Goal: Task Accomplishment & Management: Manage account settings

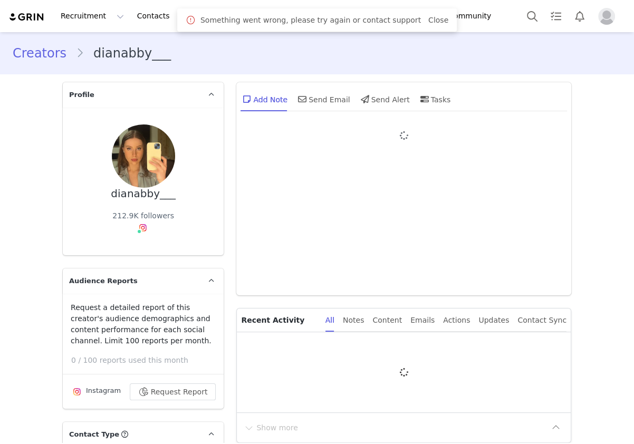
type input "+1 ([GEOGRAPHIC_DATA])"
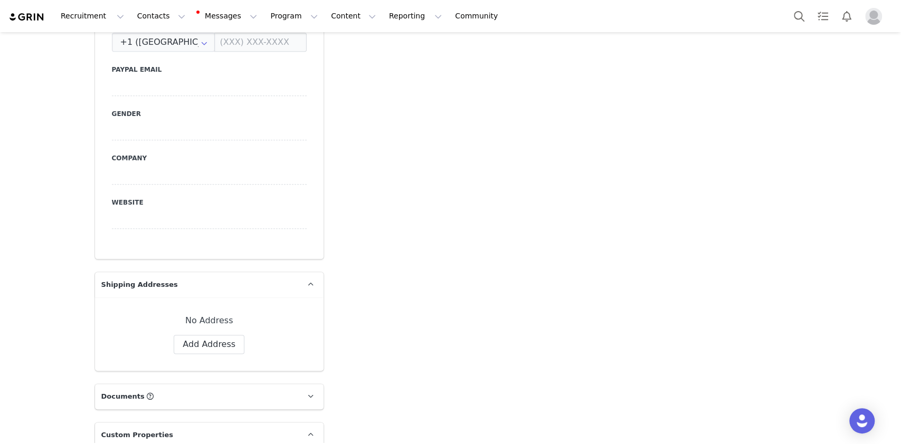
scroll to position [985, 0]
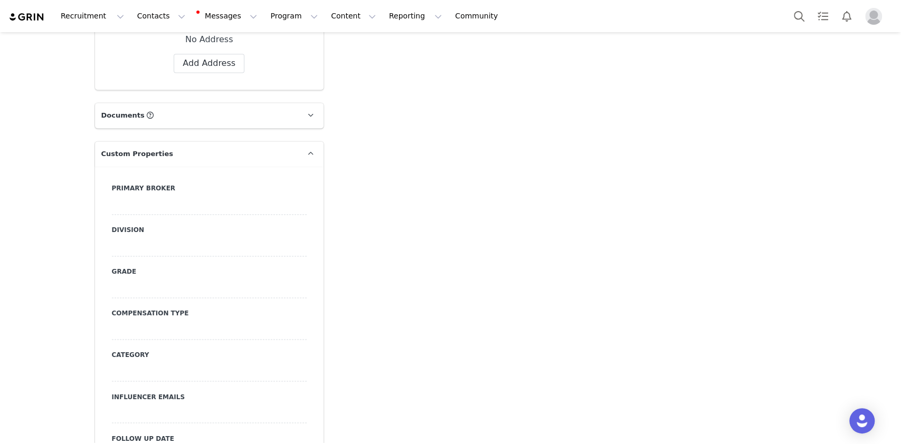
click at [156, 196] on div at bounding box center [209, 205] width 195 height 19
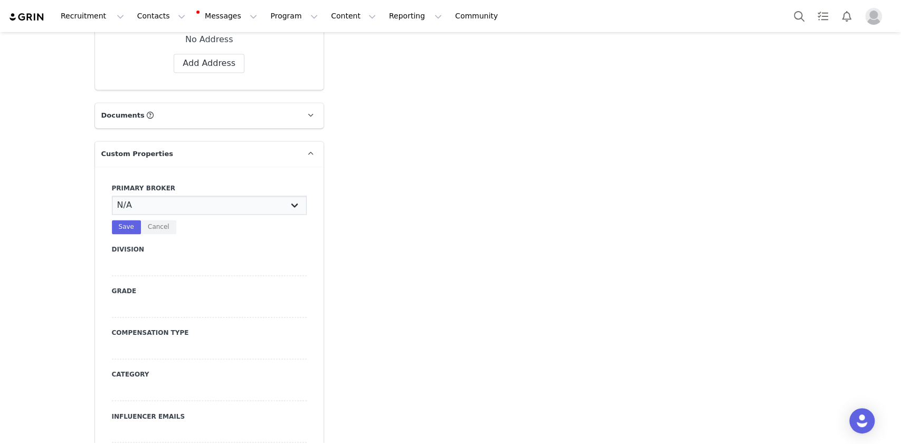
select select "Manon"
click at [112, 196] on select "N/A [PERSON_NAME] [PERSON_NAME] Jasmine [PERSON_NAME] Bre [PERSON_NAME] [PERSON…" at bounding box center [209, 205] width 195 height 19
click at [119, 220] on button "Save" at bounding box center [126, 227] width 29 height 14
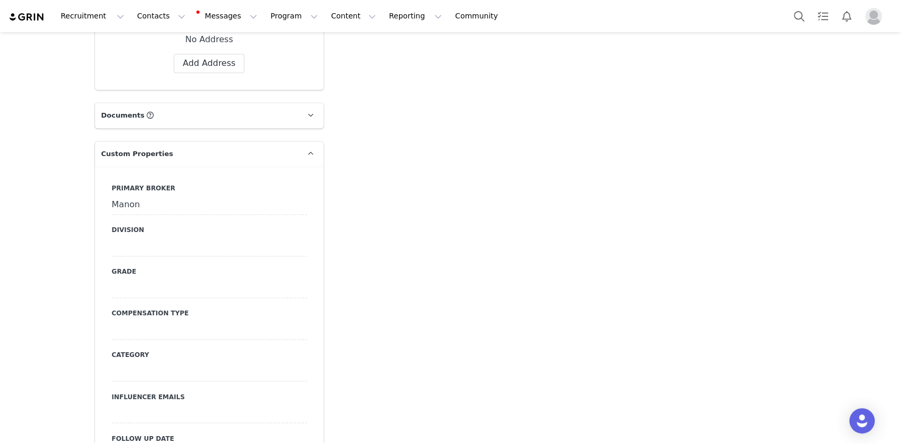
click at [141, 237] on div at bounding box center [209, 246] width 195 height 19
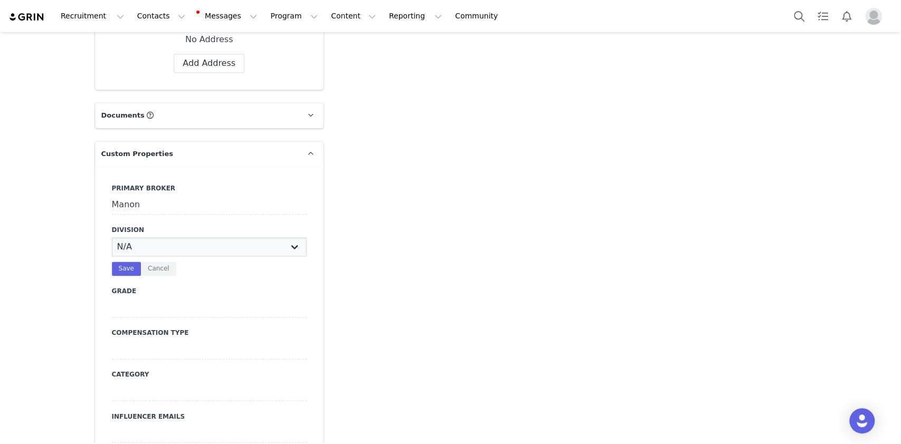
select select "Womens"
click at [112, 237] on select "N/A NOVA BEAUTY Womens Curve Mens Promo Nova Kids Maven Beauty Bombshell" at bounding box center [209, 246] width 195 height 19
click at [120, 262] on button "Save" at bounding box center [126, 269] width 29 height 14
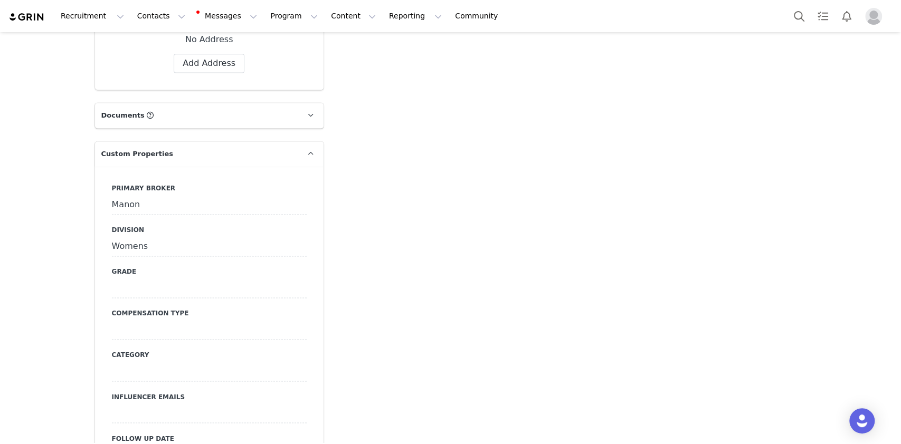
click at [146, 279] on div at bounding box center [209, 288] width 195 height 19
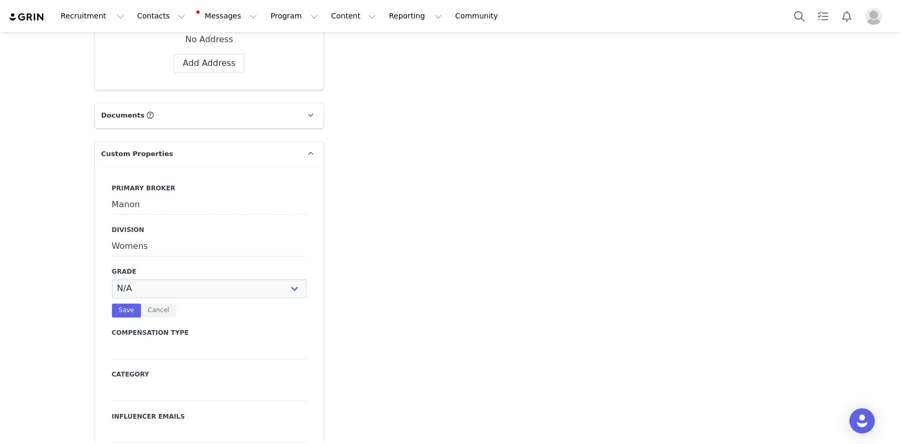
click at [146, 279] on select "N/A A+ A B C D" at bounding box center [209, 288] width 195 height 19
select select "C"
click at [112, 279] on select "N/A A+ A B C D" at bounding box center [209, 288] width 195 height 19
click at [126, 303] on button "Save" at bounding box center [126, 310] width 29 height 14
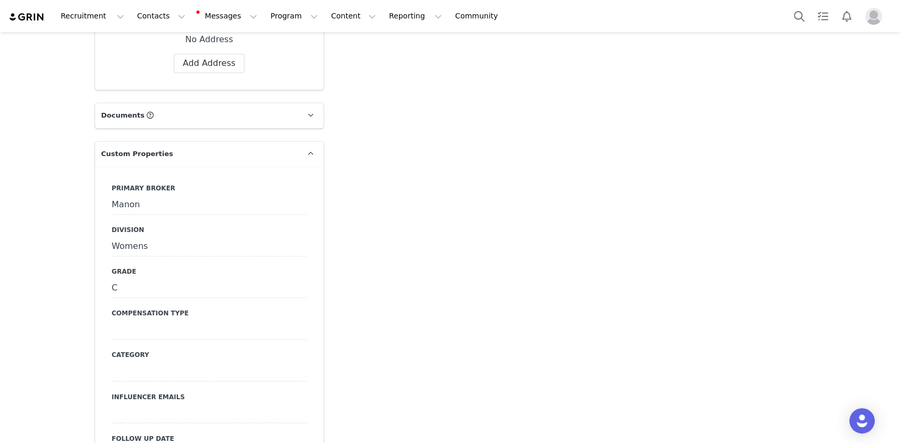
click at [127, 321] on div at bounding box center [209, 330] width 195 height 19
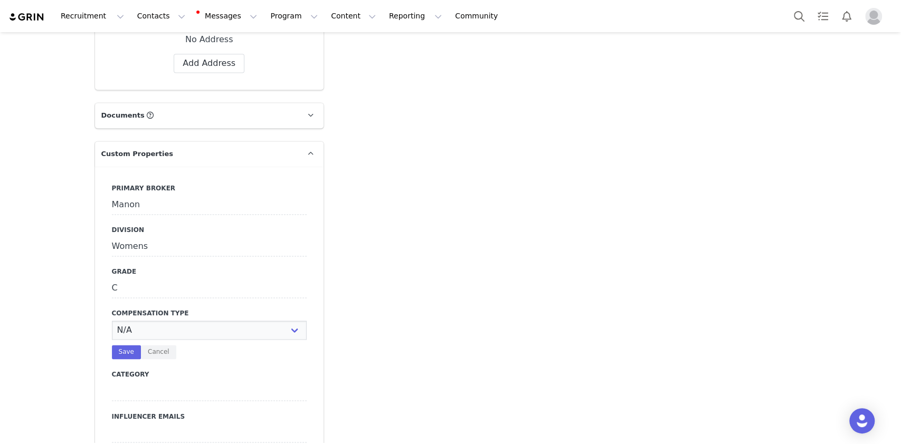
click at [127, 321] on select "N/A Paid Post for Product" at bounding box center [209, 330] width 195 height 19
select select "Paid"
click at [112, 321] on select "N/A Paid Post for Product" at bounding box center [209, 330] width 195 height 19
drag, startPoint x: 120, startPoint y: 335, endPoint x: 139, endPoint y: 297, distance: 42.5
click at [121, 345] on button "Save" at bounding box center [126, 352] width 29 height 14
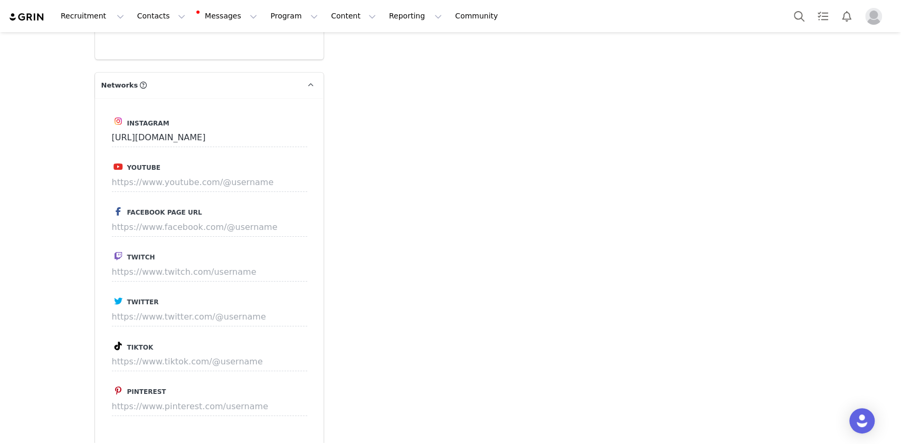
scroll to position [2462, 0]
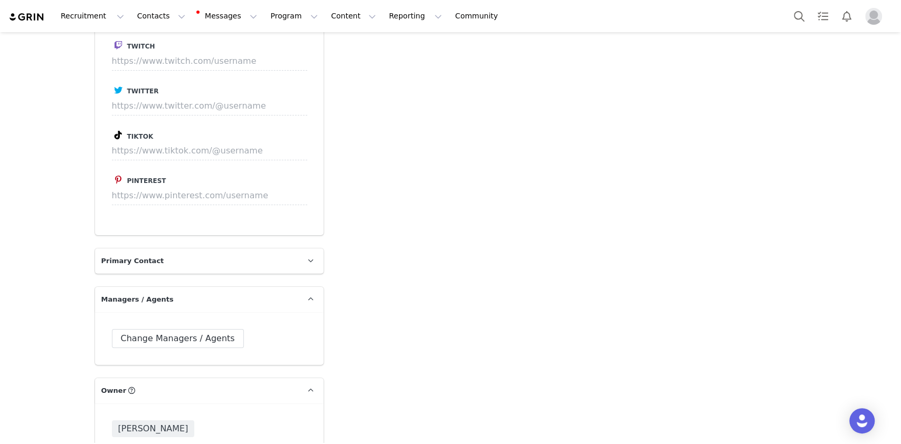
drag, startPoint x: 166, startPoint y: 141, endPoint x: 165, endPoint y: 134, distance: 7.6
click at [166, 141] on div "Instagram https://www.instagram.com/dianabby___ Youtube Facebook Page URL Twitc…" at bounding box center [209, 61] width 228 height 348
click at [165, 141] on input at bounding box center [209, 150] width 195 height 19
paste input "dianabby__"
type input "https://www.tiktok.com/@dianabby__"
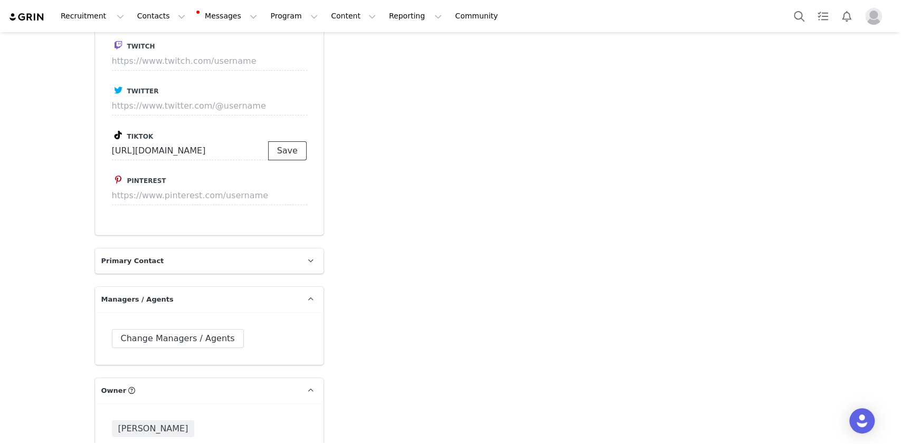
click at [290, 141] on button "Save" at bounding box center [287, 150] width 39 height 19
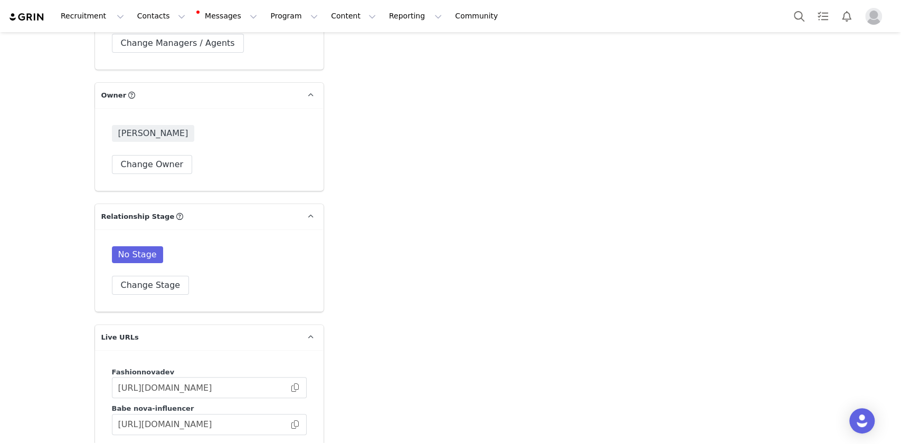
scroll to position [2814, 0]
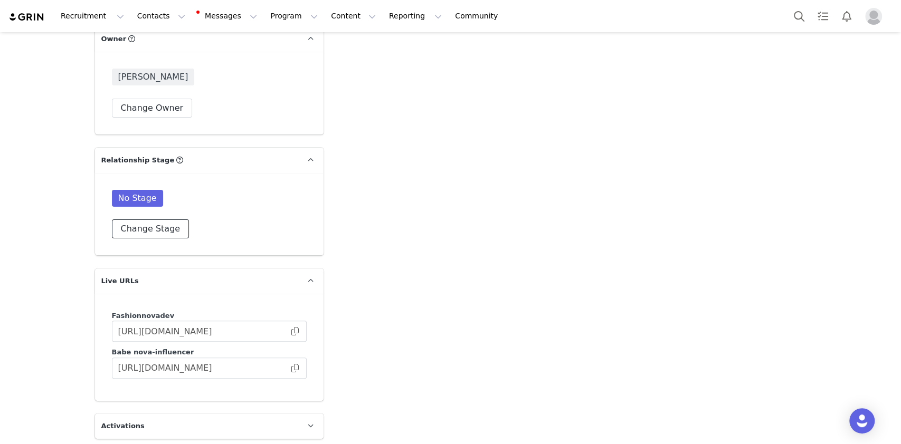
click at [168, 219] on button "Change Stage" at bounding box center [151, 228] width 78 height 19
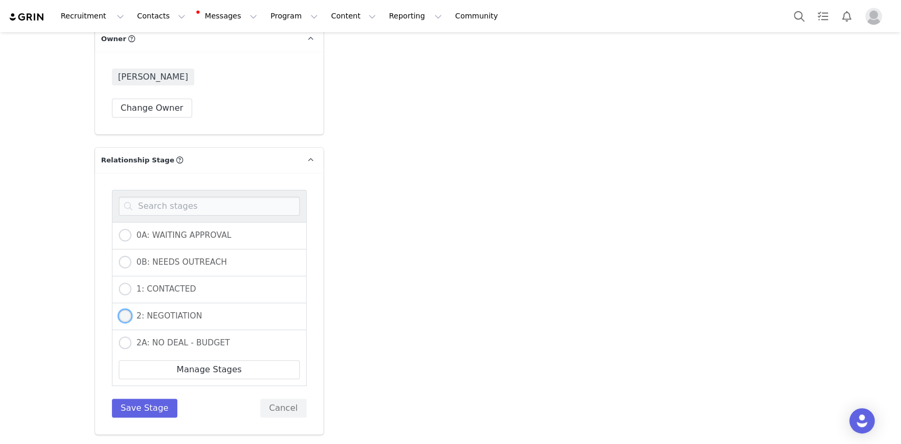
click at [157, 311] on span "2: NEGOTIATION" at bounding box center [166, 315] width 71 height 9
click at [131, 310] on input "2: NEGOTIATION" at bounding box center [125, 317] width 13 height 14
radio input "true"
click at [145, 399] on button "Save Stage" at bounding box center [145, 408] width 66 height 19
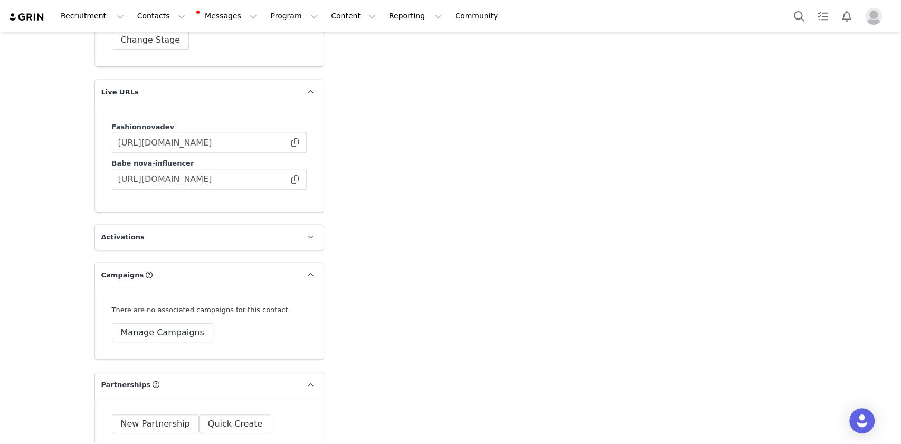
scroll to position [3025, 0]
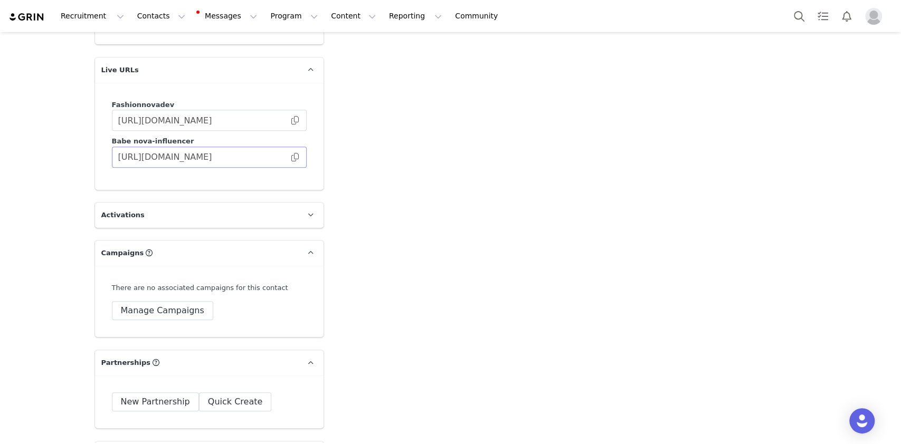
click at [292, 157] on span at bounding box center [295, 157] width 11 height 0
click at [169, 301] on button "Manage Campaigns" at bounding box center [162, 310] width 101 height 19
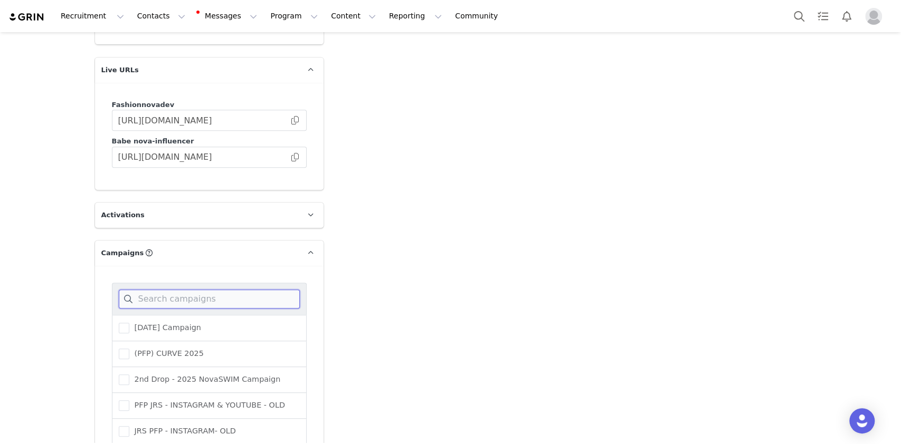
click at [208, 290] on input at bounding box center [209, 299] width 181 height 19
type input "ms"
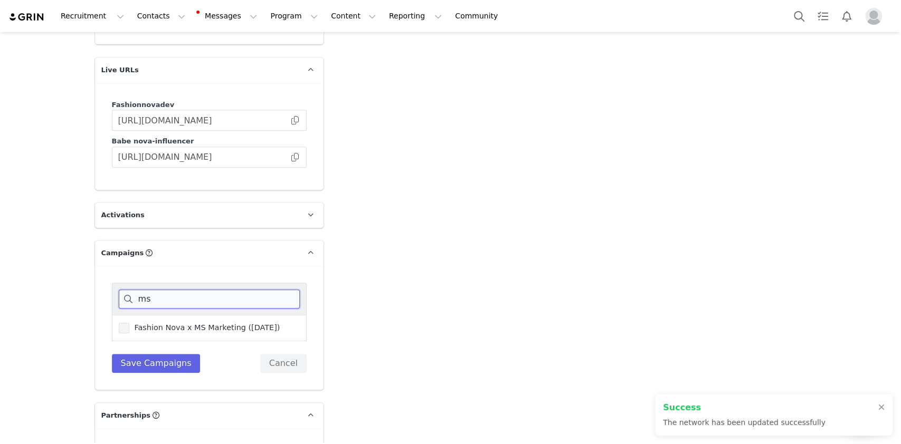
type input "https://www.tiktok.com/@dianabby__"
type input "ms"
click at [140, 323] on span "Fashion Nova x MS Marketing ([DATE])" at bounding box center [204, 328] width 151 height 10
click at [129, 323] on input "Fashion Nova x MS Marketing ([DATE])" at bounding box center [129, 323] width 0 height 0
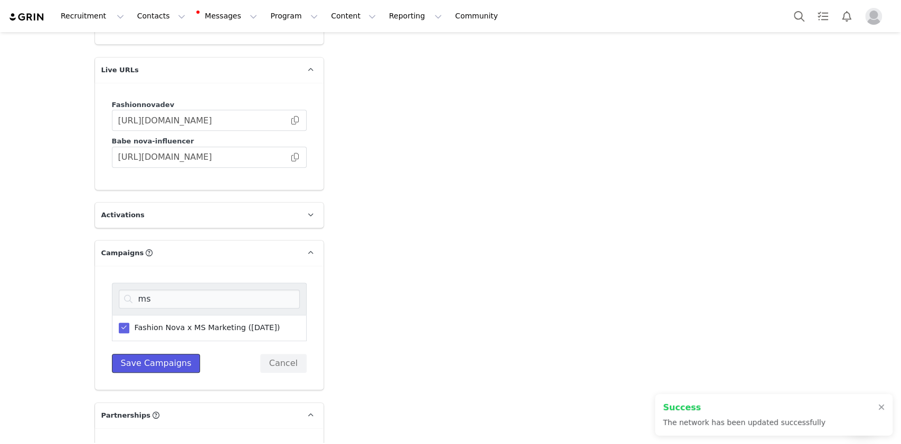
click at [165, 354] on button "Save Campaigns" at bounding box center [156, 363] width 89 height 19
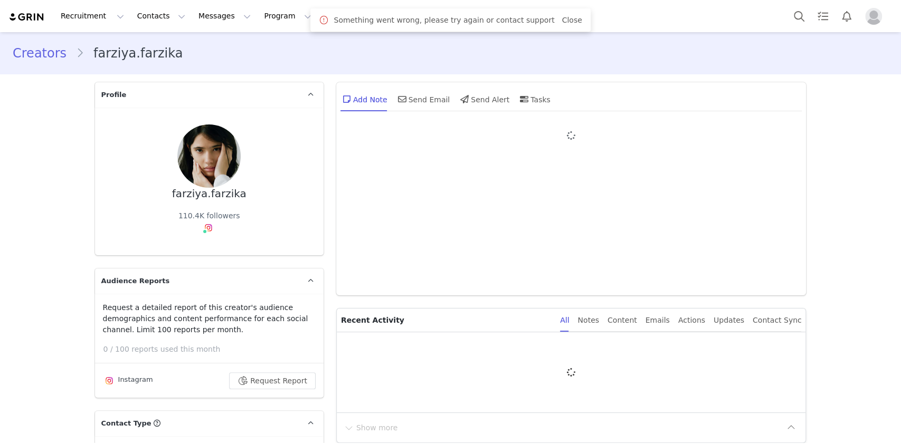
type input "+1 ([GEOGRAPHIC_DATA])"
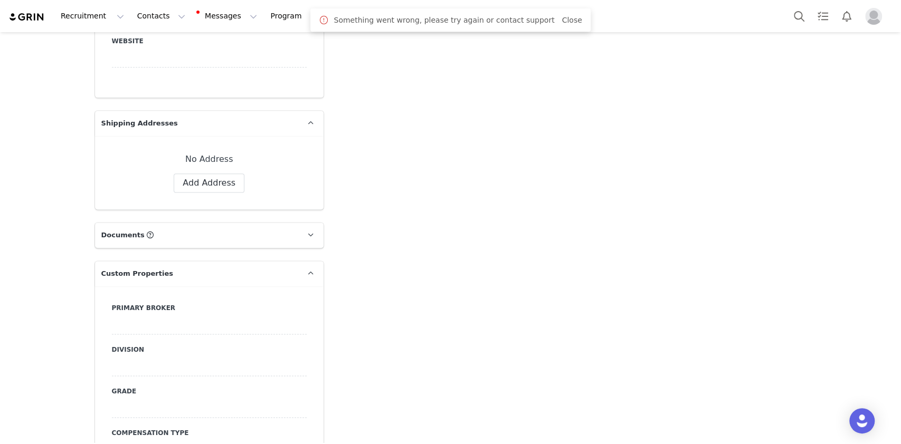
scroll to position [1055, 0]
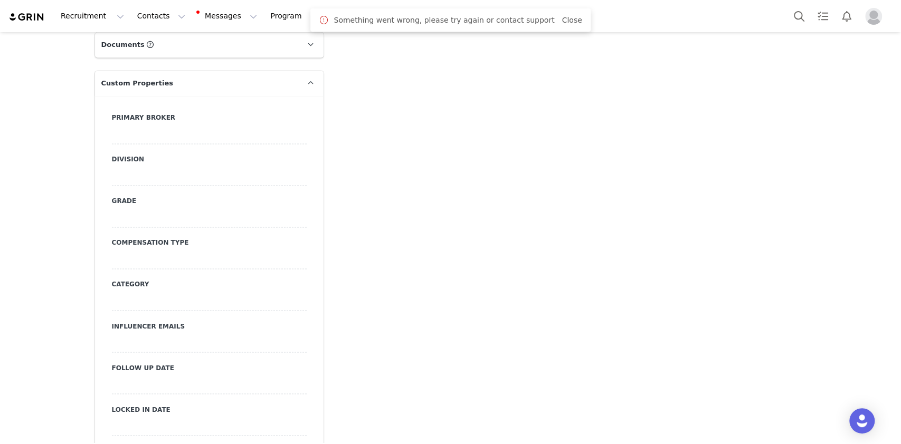
click at [155, 125] on div at bounding box center [209, 134] width 195 height 19
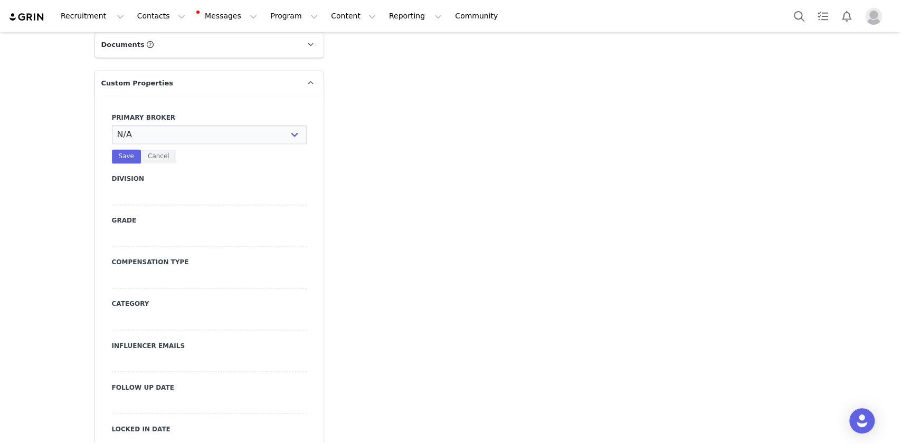
click at [154, 125] on select "N/A Erin Stephanie Jasmine Hedy Bre Evelyn Pacey Jonny Alex Ashley Mike Chabely…" at bounding box center [209, 134] width 195 height 19
select select "Manon"
click at [112, 125] on select "N/A Erin Stephanie Jasmine Hedy Bre Evelyn Pacey Jonny Alex Ashley Mike Chabely…" at bounding box center [209, 134] width 195 height 19
click at [123, 149] on button "Save" at bounding box center [126, 156] width 29 height 14
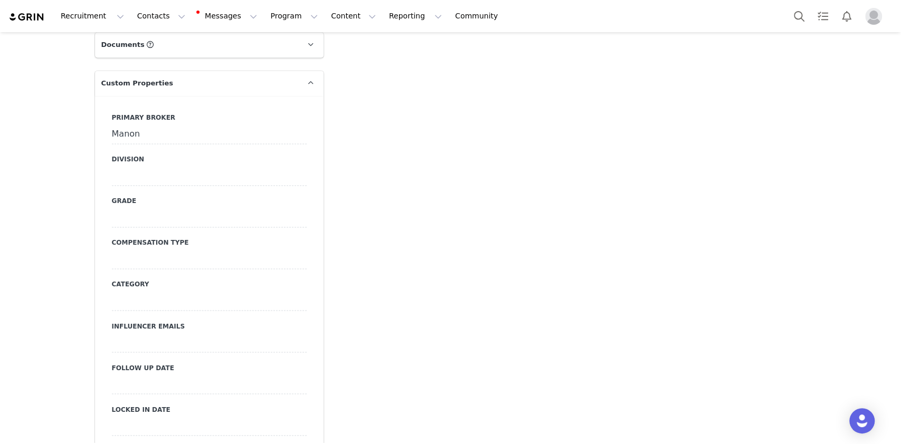
click at [184, 167] on div at bounding box center [209, 176] width 195 height 19
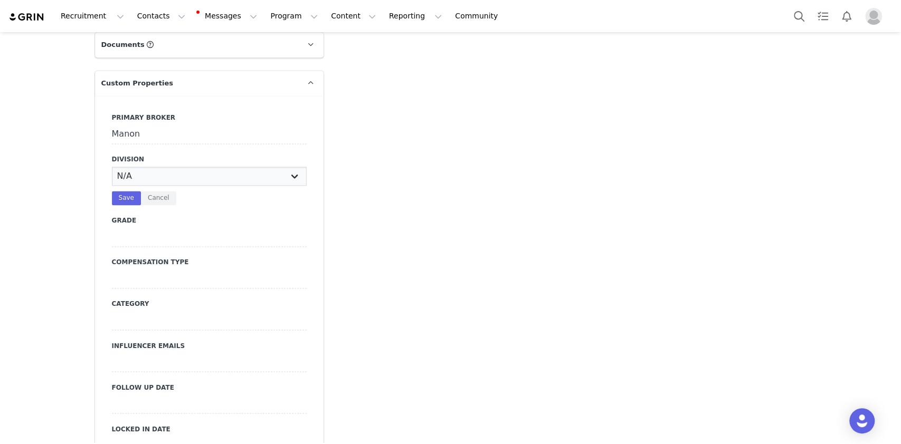
drag, startPoint x: 184, startPoint y: 153, endPoint x: 173, endPoint y: 165, distance: 15.7
click at [184, 167] on select "N/A NOVA BEAUTY Womens Curve Mens Promo Nova Kids Maven Beauty Bombshell" at bounding box center [209, 176] width 195 height 19
select select "Womens"
click at [112, 167] on select "N/A NOVA BEAUTY Womens Curve Mens Promo Nova Kids Maven Beauty Bombshell" at bounding box center [209, 176] width 195 height 19
click at [112, 191] on button "Save" at bounding box center [126, 198] width 29 height 14
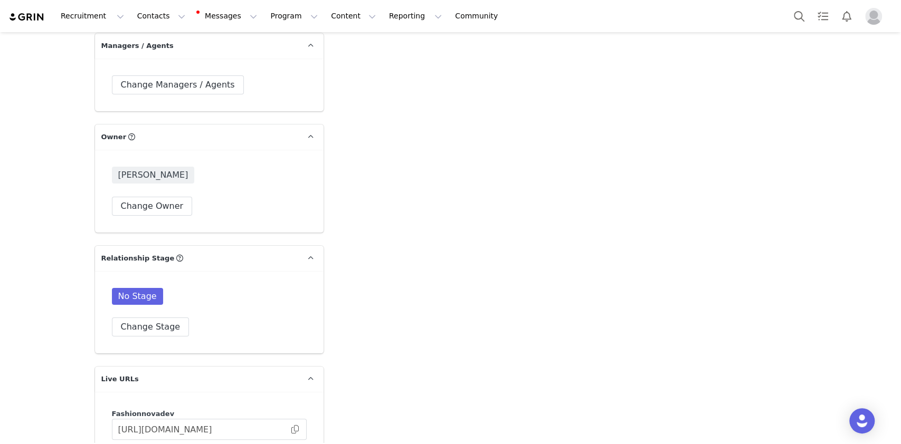
scroll to position [2864, 0]
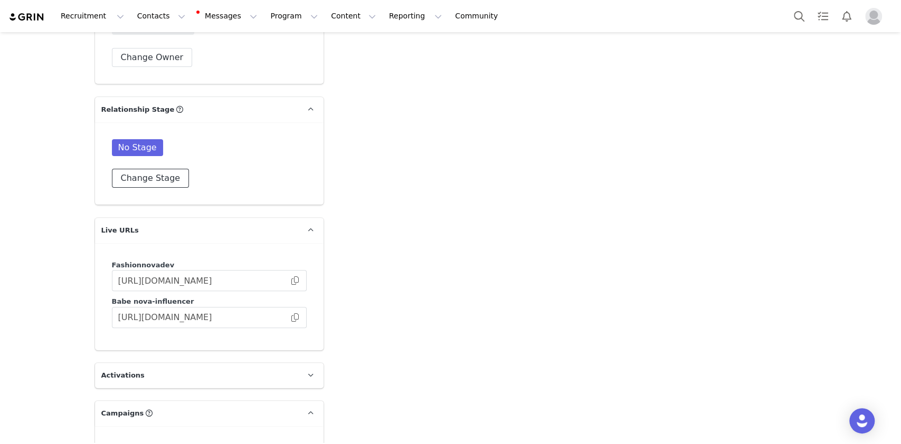
click at [158, 169] on button "Change Stage" at bounding box center [151, 178] width 78 height 19
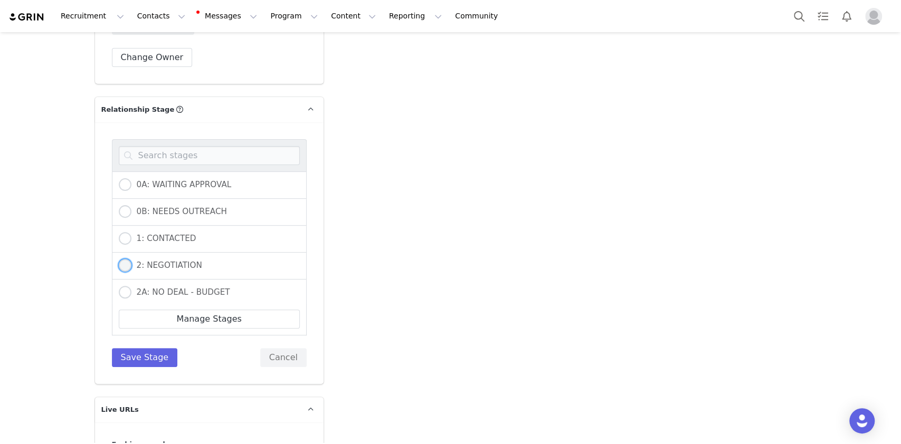
click at [151, 261] on span "2: NEGOTIATION" at bounding box center [166, 265] width 71 height 9
click at [131, 259] on input "2: NEGOTIATION" at bounding box center [125, 266] width 13 height 14
radio input "true"
click at [144, 348] on button "Save Stage" at bounding box center [145, 357] width 66 height 19
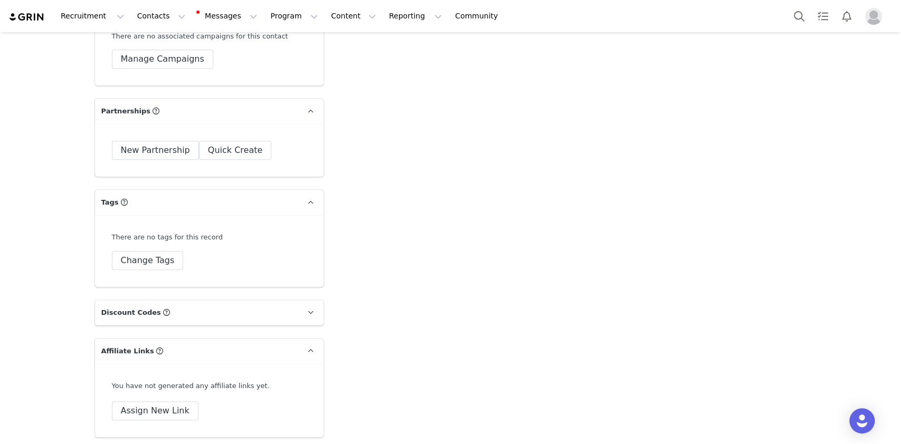
scroll to position [3195, 0]
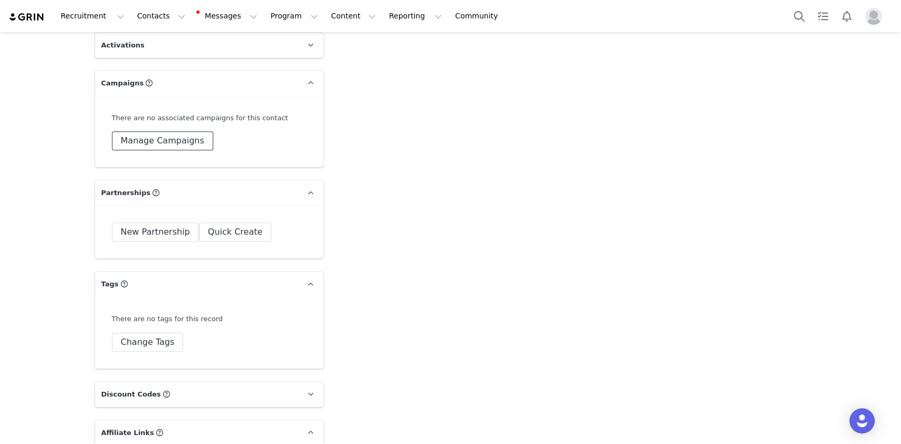
click at [178, 131] on button "Manage Campaigns" at bounding box center [162, 140] width 101 height 19
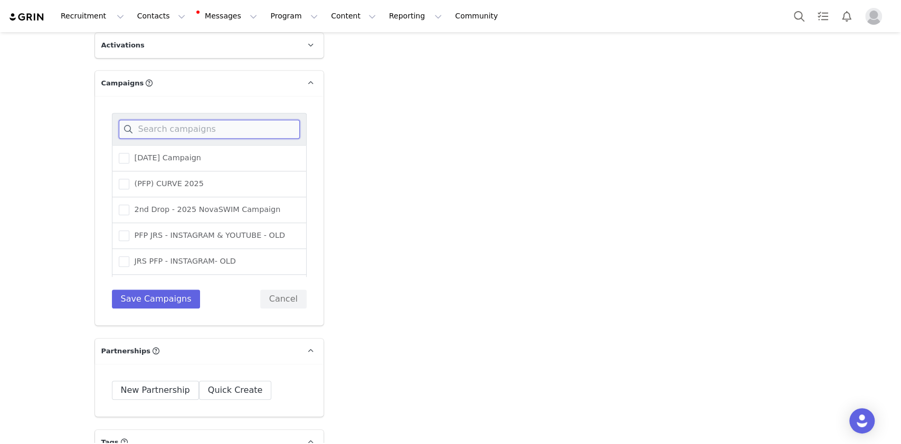
click at [189, 120] on input at bounding box center [209, 129] width 181 height 19
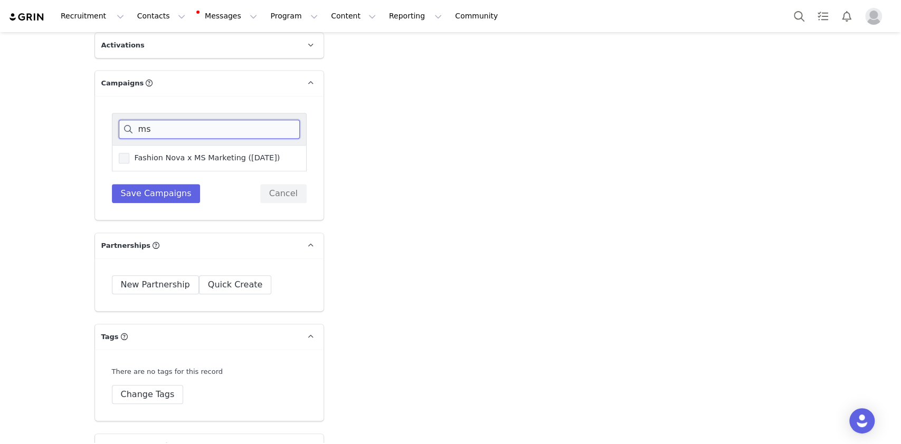
type input "ms"
click at [183, 153] on span "Fashion Nova x MS Marketing (October 2025)" at bounding box center [204, 158] width 151 height 10
click at [129, 153] on input "Fashion Nova x MS Marketing (October 2025)" at bounding box center [129, 153] width 0 height 0
click at [160, 184] on button "Save Campaigns" at bounding box center [156, 193] width 89 height 19
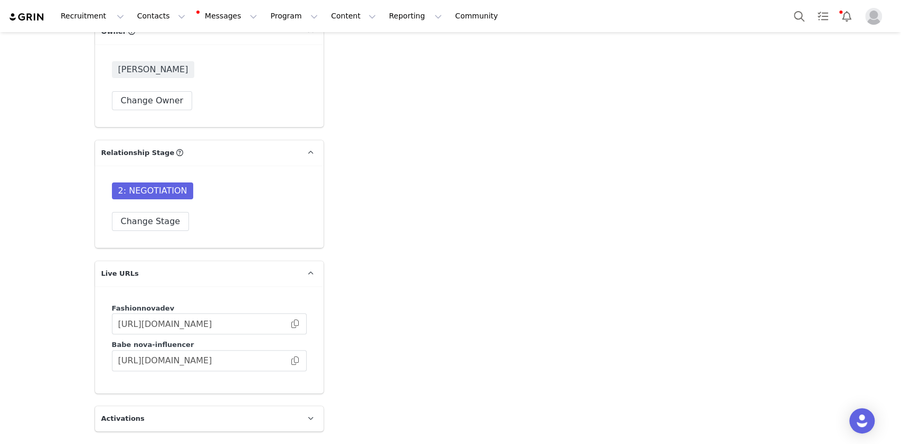
scroll to position [2984, 0]
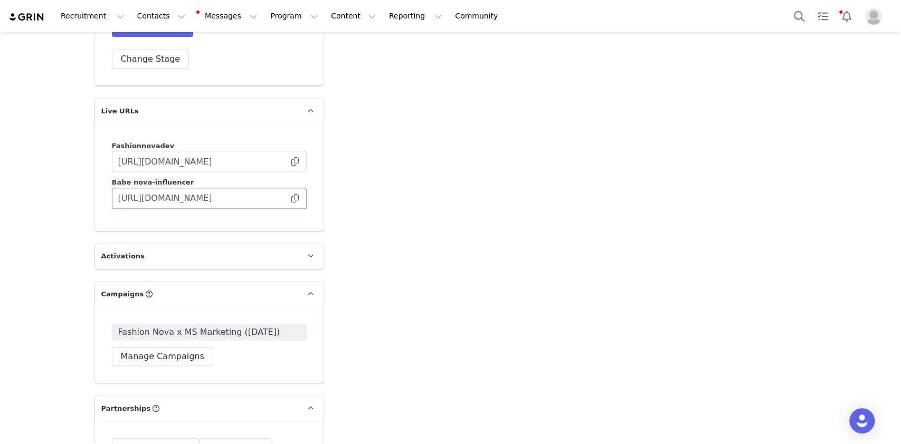
click at [292, 198] on span at bounding box center [295, 198] width 11 height 0
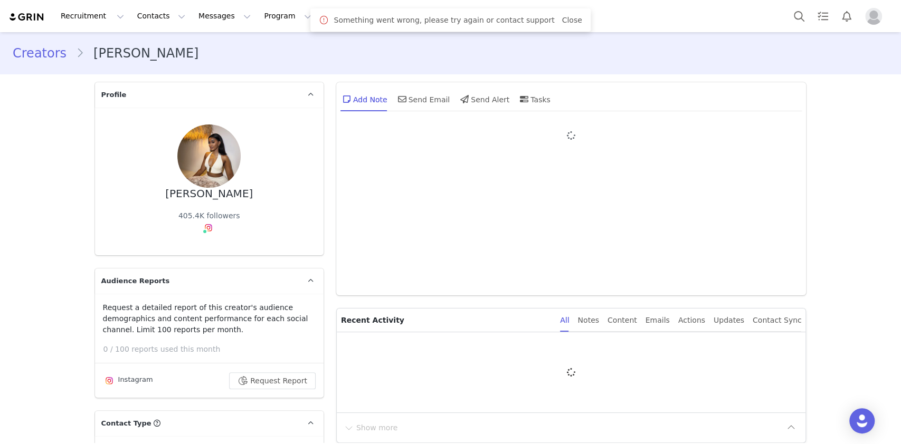
type input "+1 ([GEOGRAPHIC_DATA])"
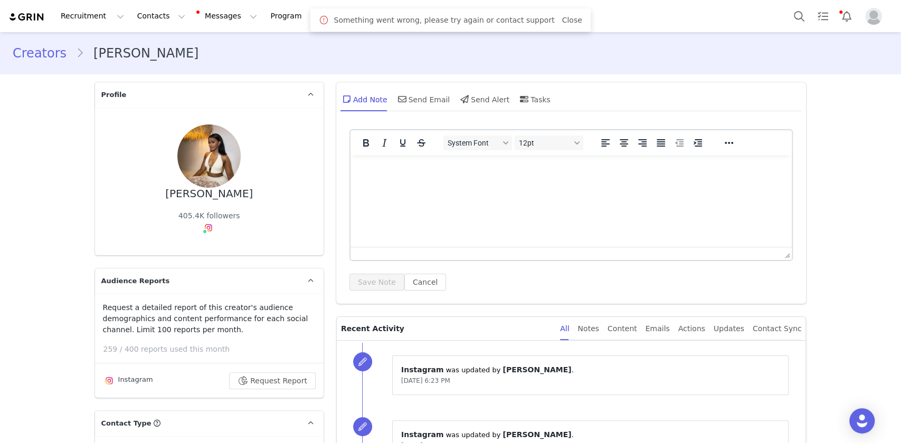
type input "[URL][DOMAIN_NAME]"
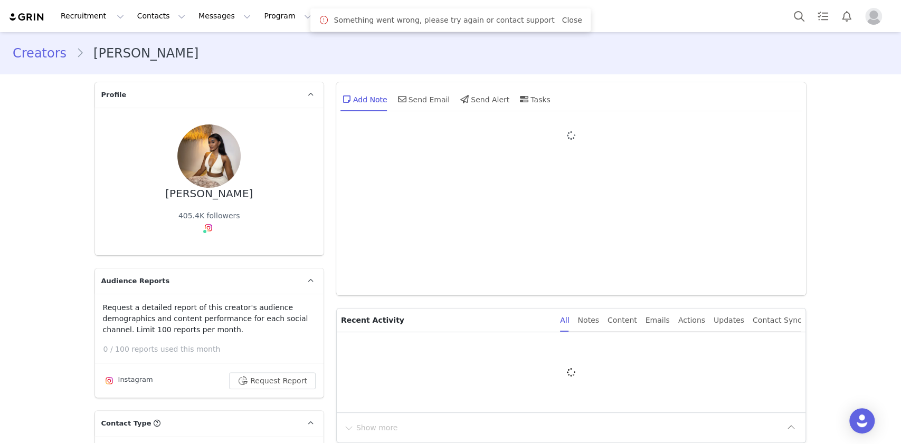
type input "+1 ([GEOGRAPHIC_DATA])"
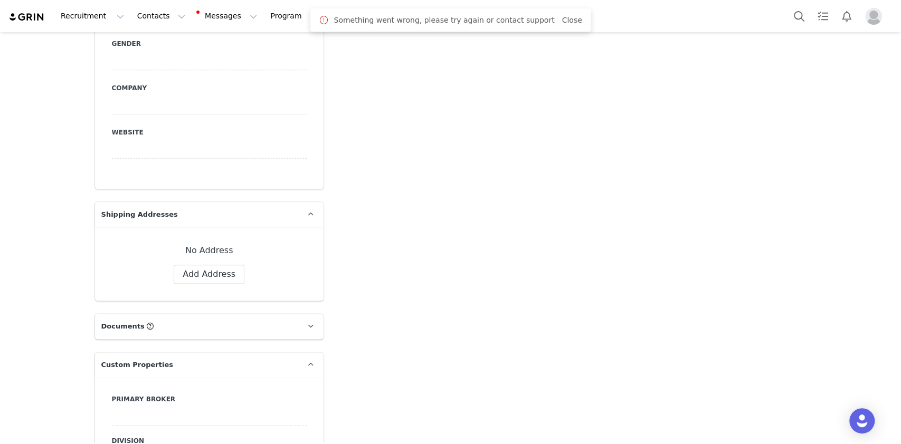
scroll to position [985, 0]
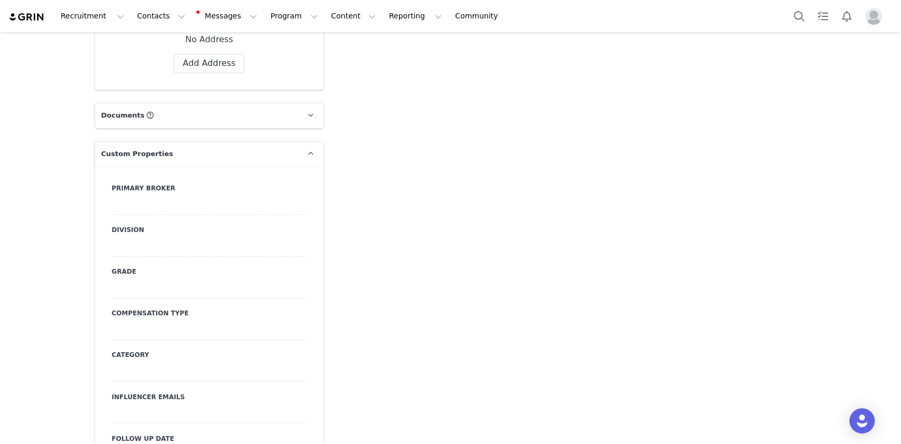
click at [175, 196] on div at bounding box center [209, 205] width 195 height 19
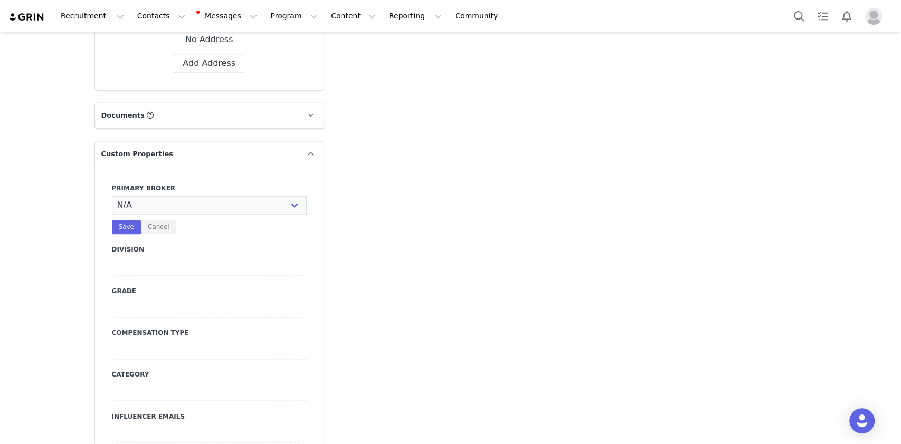
click at [175, 196] on select "N/A [PERSON_NAME] [PERSON_NAME] Jasmine [PERSON_NAME] Bre [PERSON_NAME] [PERSON…" at bounding box center [209, 205] width 195 height 19
select select "Manon"
click at [112, 196] on select "N/A [PERSON_NAME] [PERSON_NAME] Jasmine [PERSON_NAME] Bre [PERSON_NAME] [PERSON…" at bounding box center [209, 205] width 195 height 19
click at [120, 220] on button "Save" at bounding box center [126, 227] width 29 height 14
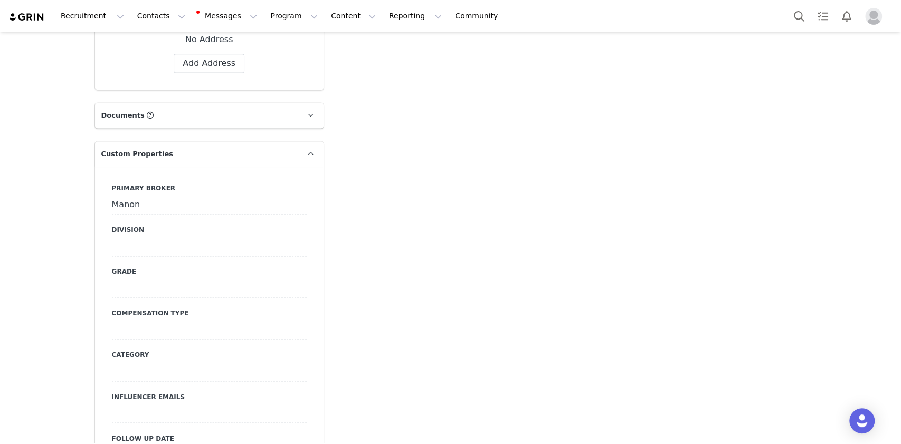
click at [127, 237] on div at bounding box center [209, 246] width 195 height 19
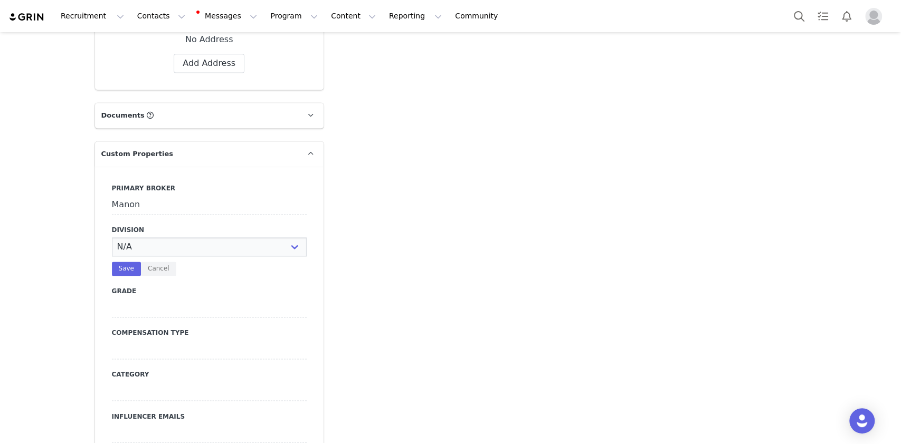
select select "Womens"
click at [112, 237] on select "N/A NOVA BEAUTY Womens Curve Mens Promo Nova Kids Maven Beauty Bombshell" at bounding box center [209, 246] width 195 height 19
click at [117, 262] on button "Save" at bounding box center [126, 269] width 29 height 14
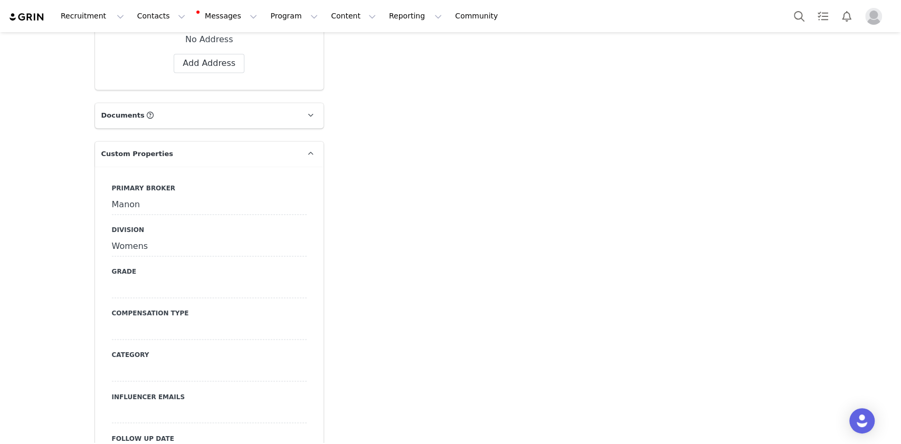
click at [129, 279] on div at bounding box center [209, 288] width 195 height 19
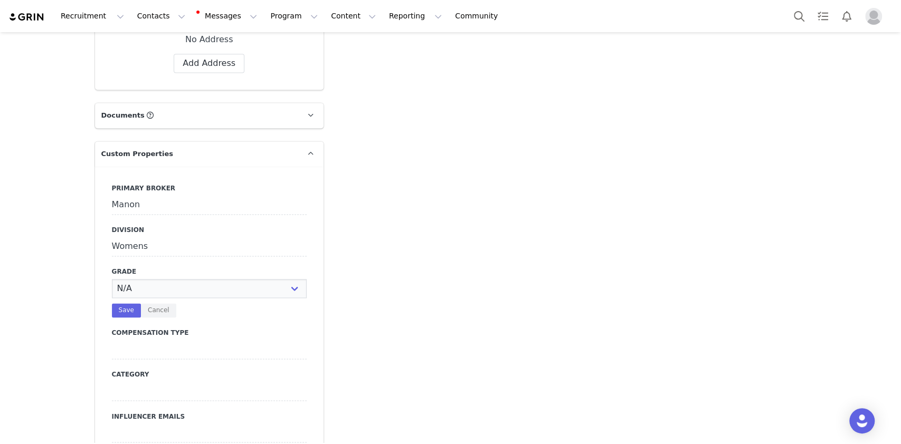
click at [129, 279] on select "N/A A+ A B C D" at bounding box center [209, 288] width 195 height 19
select select "C"
click at [112, 279] on select "N/A A+ A B C D" at bounding box center [209, 288] width 195 height 19
click at [116, 303] on button "Save" at bounding box center [126, 310] width 29 height 14
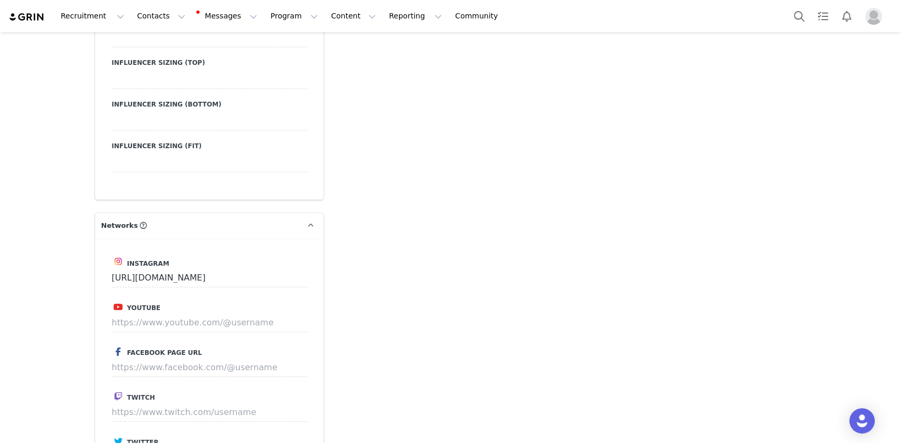
scroll to position [2462, 0]
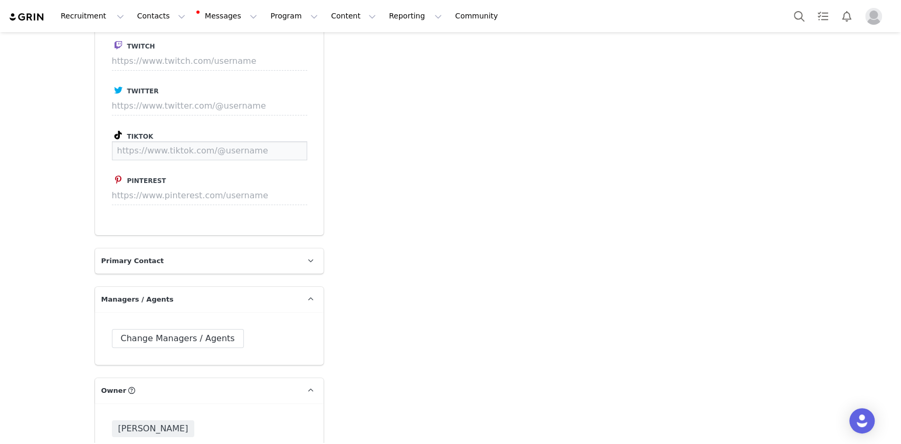
click at [152, 141] on input at bounding box center [209, 150] width 195 height 19
paste input "karen_bujulu"
type input "https://www.tiktok.com/@karen_bujulu"
click at [285, 141] on button "Save" at bounding box center [287, 150] width 39 height 19
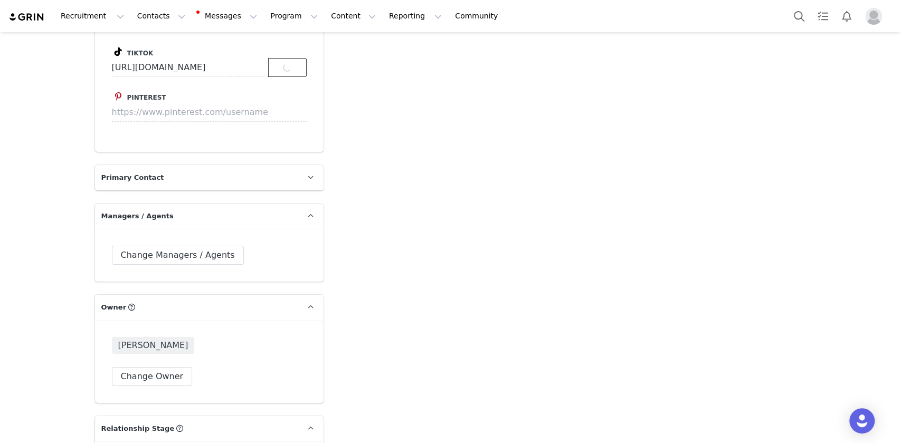
scroll to position [2744, 0]
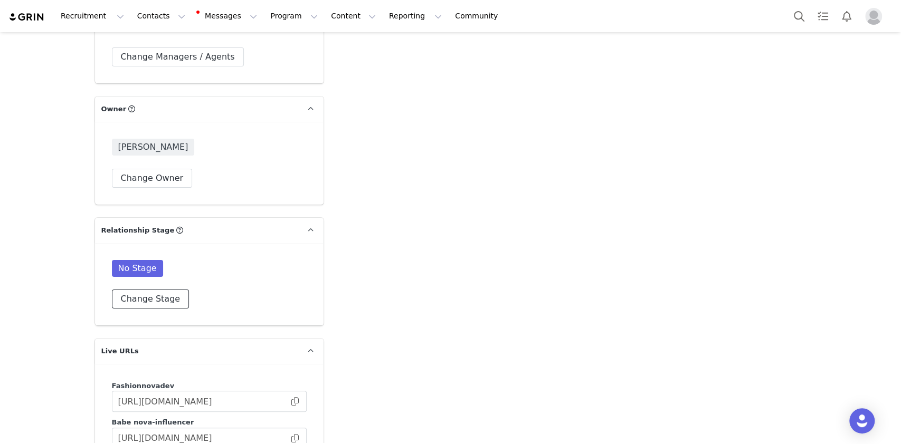
click at [160, 290] on button "Change Stage" at bounding box center [151, 299] width 78 height 19
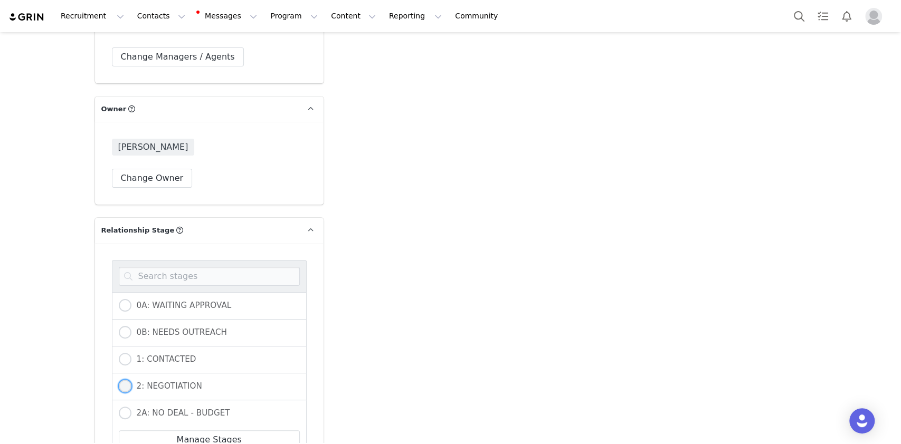
click at [159, 381] on span "2: NEGOTIATION" at bounding box center [166, 385] width 71 height 9
click at [131, 380] on input "2: NEGOTIATION" at bounding box center [125, 387] width 13 height 14
radio input "true"
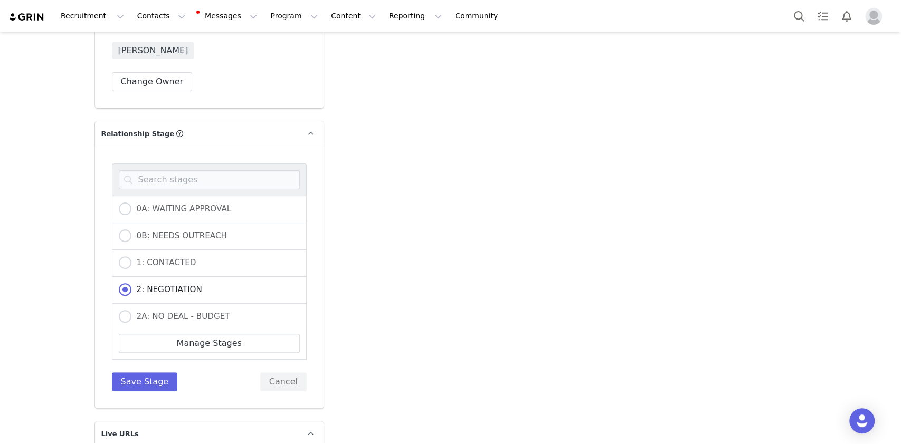
scroll to position [2884, 0]
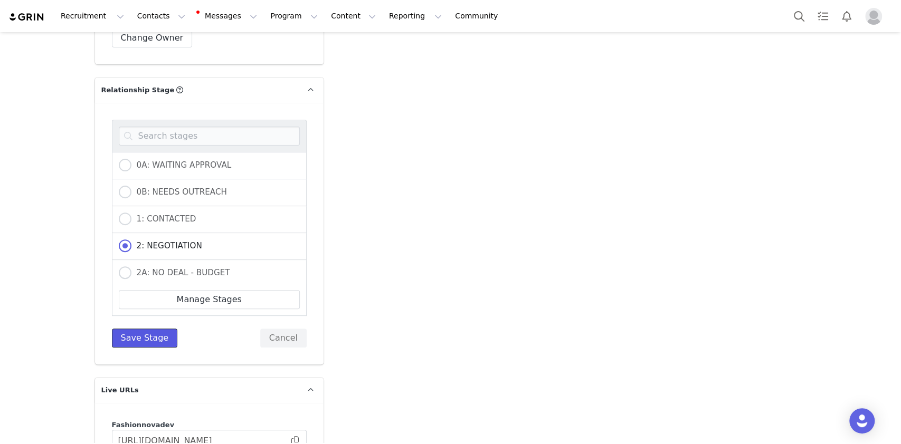
click at [152, 329] on button "Save Stage" at bounding box center [145, 338] width 66 height 19
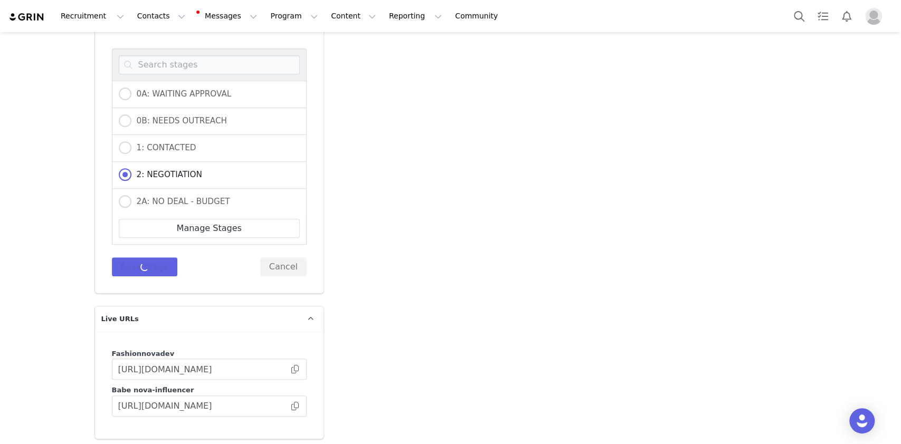
scroll to position [3073, 0]
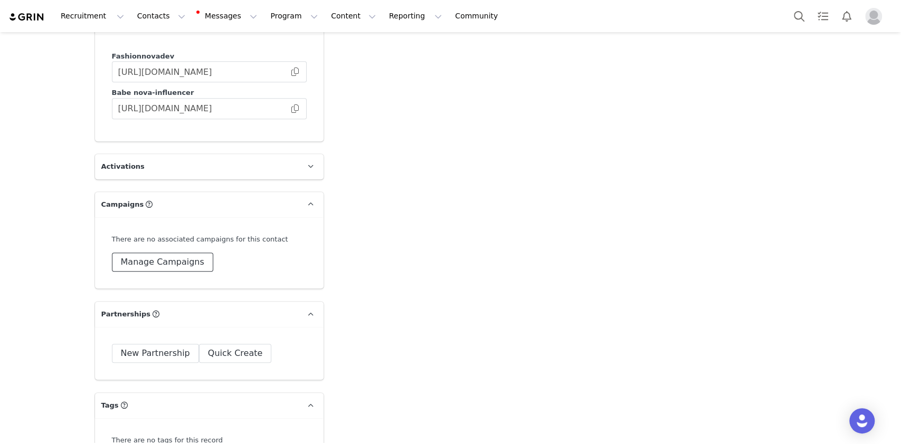
click at [169, 253] on button "Manage Campaigns" at bounding box center [162, 262] width 101 height 19
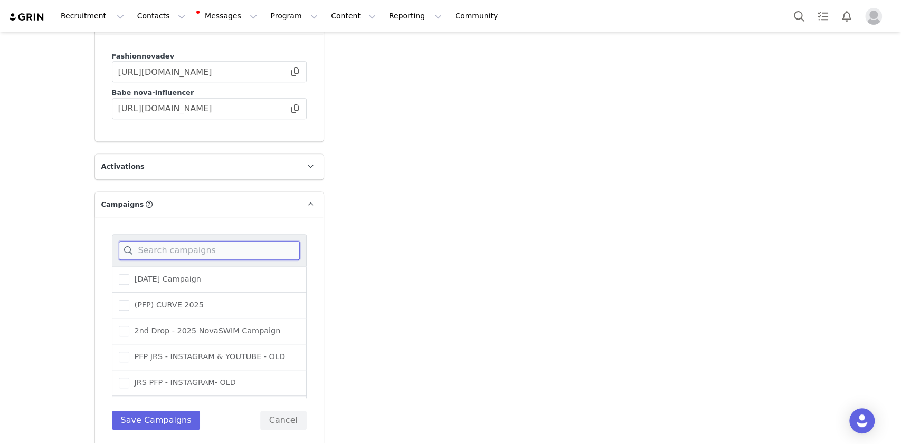
click at [198, 241] on input at bounding box center [209, 250] width 181 height 19
type input "s"
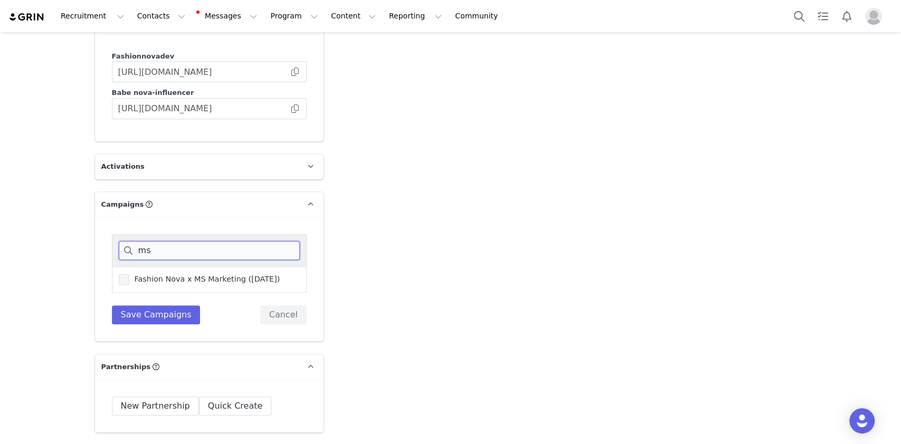
type input "ms"
click at [183, 274] on span "Fashion Nova x MS Marketing (October 2025)" at bounding box center [204, 279] width 151 height 10
click at [129, 274] on input "Fashion Nova x MS Marketing (October 2025)" at bounding box center [129, 274] width 0 height 0
click at [155, 305] on button "Save Campaigns" at bounding box center [156, 314] width 89 height 19
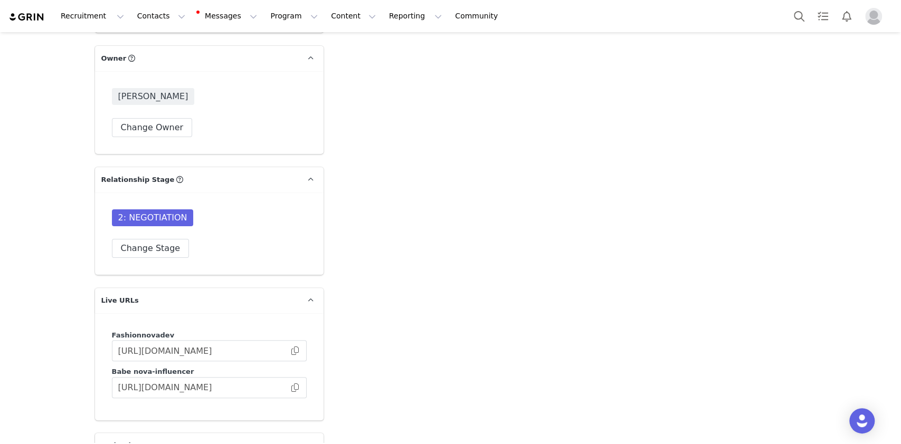
scroll to position [2862, 0]
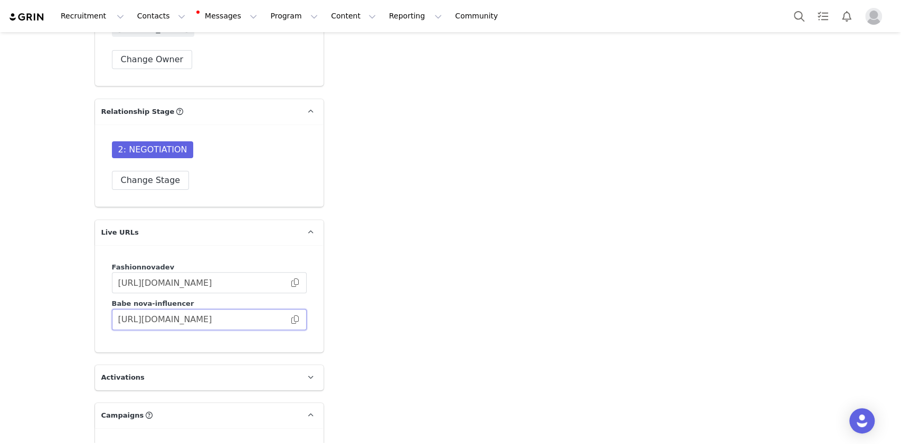
click at [284, 309] on input "https://babe.nova-influencer.com/1ebe4e18-876b-4880-aaa6-c023ca48fd05" at bounding box center [209, 319] width 195 height 21
click at [290, 320] on span at bounding box center [295, 320] width 11 height 0
type input "https://www.tiktok.com/@karen_bujulu"
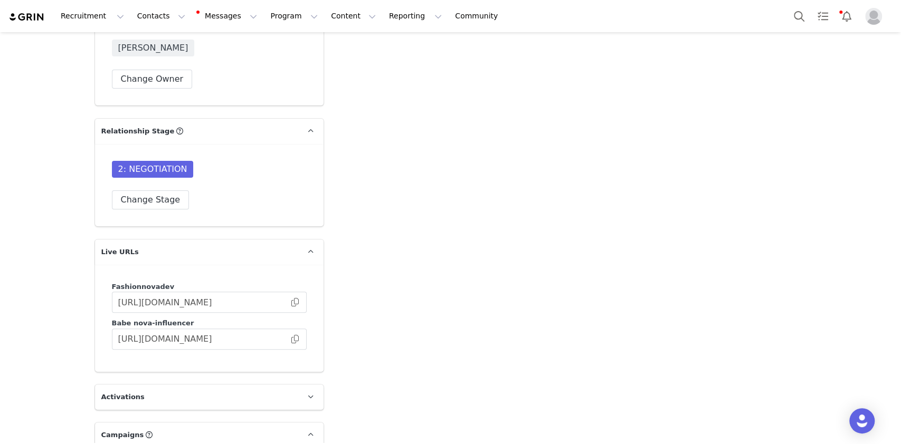
scroll to position [2882, 0]
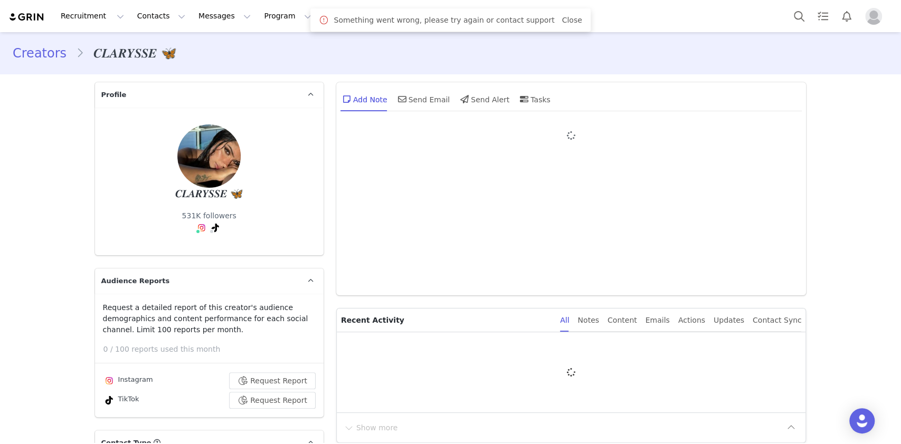
type input "+33 ([GEOGRAPHIC_DATA])"
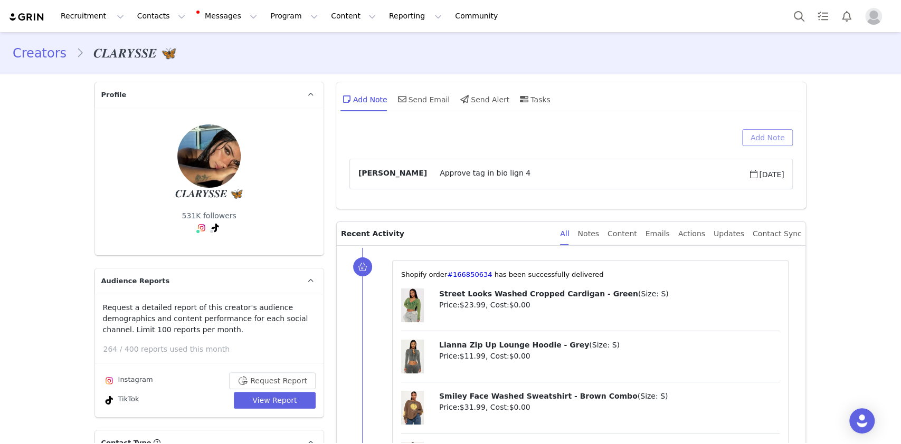
click at [780, 141] on button "Add Note" at bounding box center [767, 137] width 51 height 17
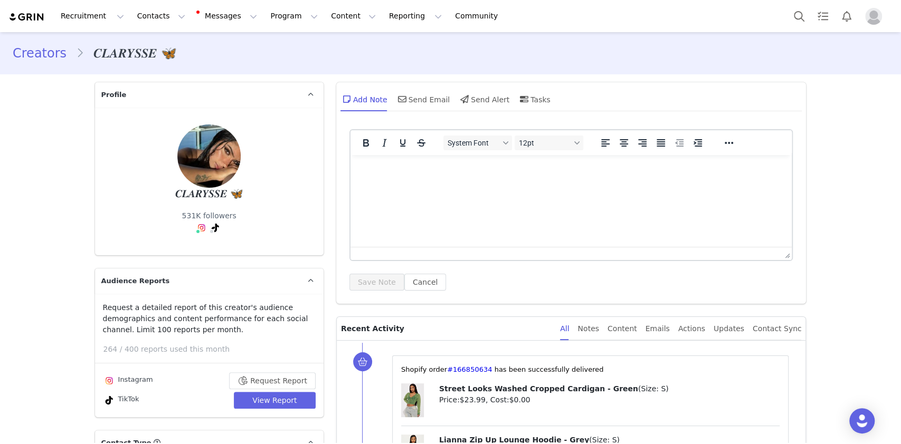
click at [484, 184] on html at bounding box center [571, 169] width 442 height 28
drag, startPoint x: 416, startPoint y: 172, endPoint x: 310, endPoint y: 168, distance: 106.1
click at [350, 168] on html "She have" at bounding box center [571, 169] width 442 height 28
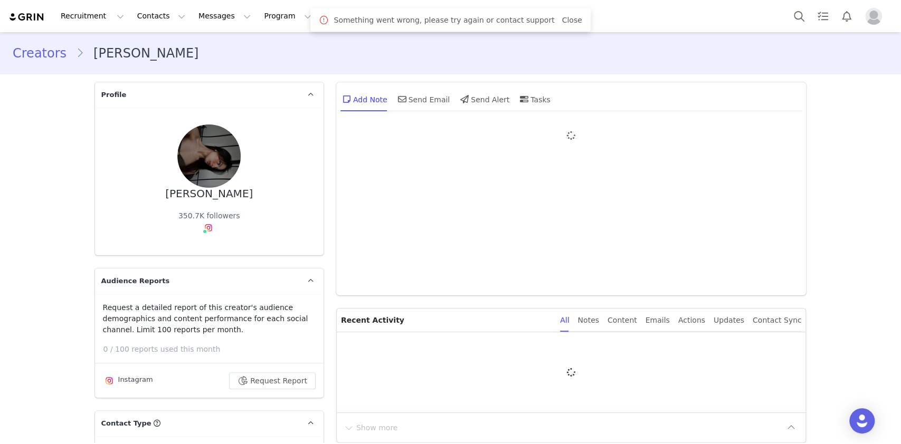
type input "+1 ([GEOGRAPHIC_DATA])"
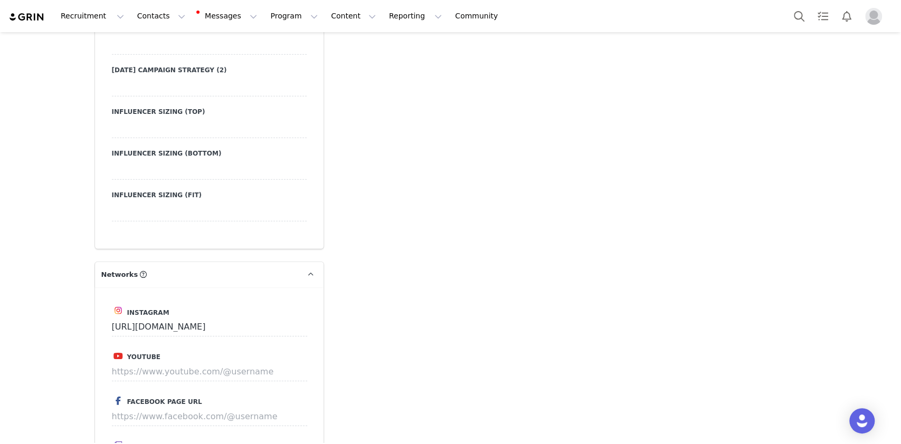
scroll to position [2181, 0]
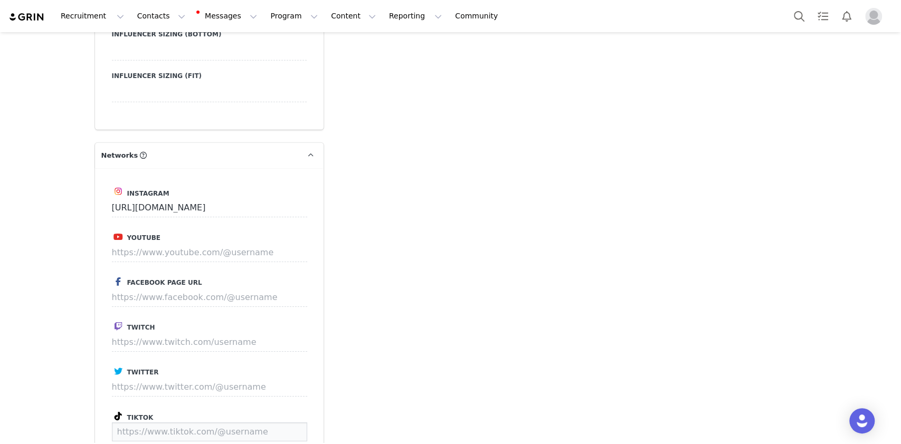
click at [148, 423] on input at bounding box center [209, 432] width 195 height 19
paste input "melikeekorkmaaz"
type input "https://www.tiktok.com/@melikeekorkmaaz"
click at [287, 423] on button "Save" at bounding box center [287, 432] width 39 height 19
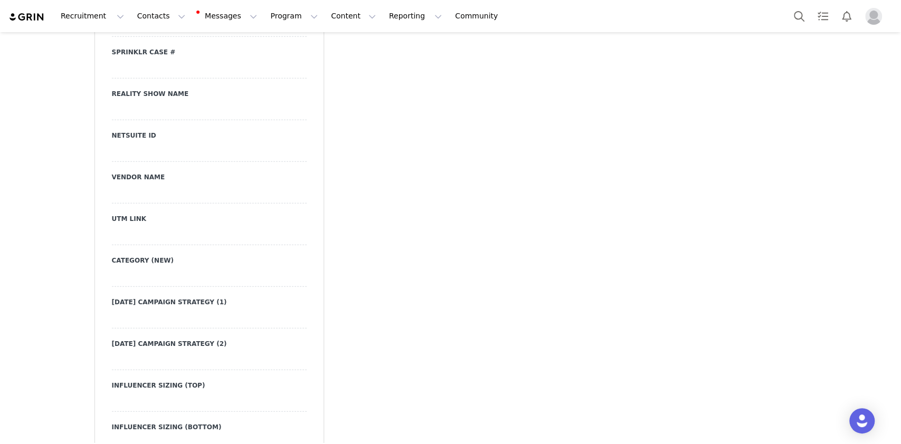
scroll to position [1778, 0]
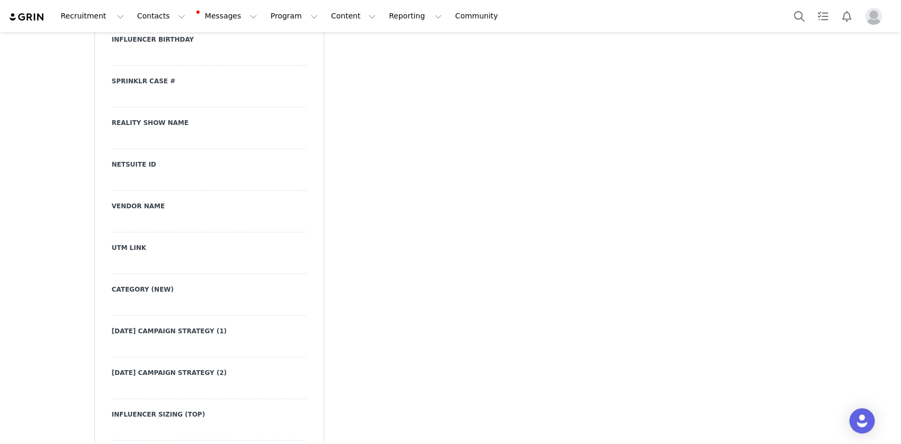
click at [155, 172] on div at bounding box center [209, 181] width 195 height 19
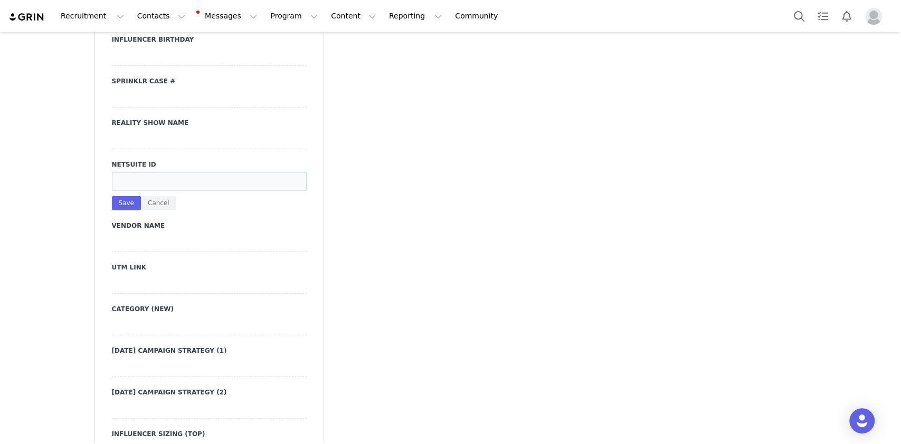
click at [154, 172] on input at bounding box center [209, 181] width 195 height 19
paste input "5111995"
type input "5111995"
click at [112, 196] on button "Save" at bounding box center [126, 203] width 29 height 14
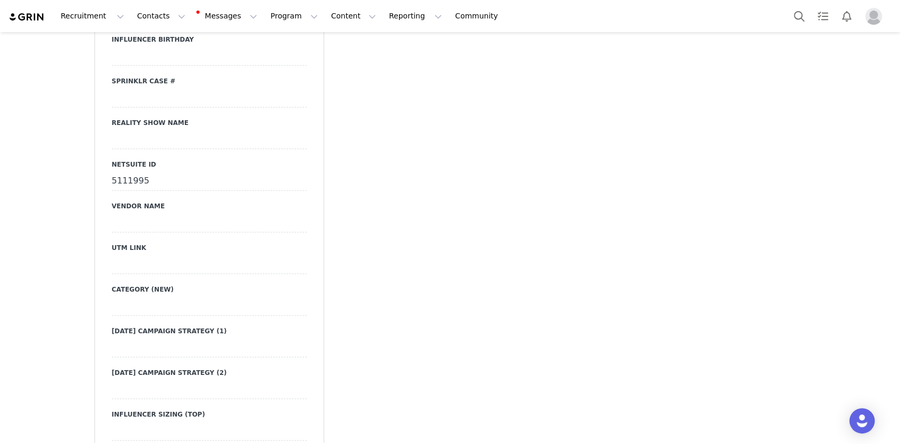
click at [145, 214] on div at bounding box center [209, 223] width 195 height 19
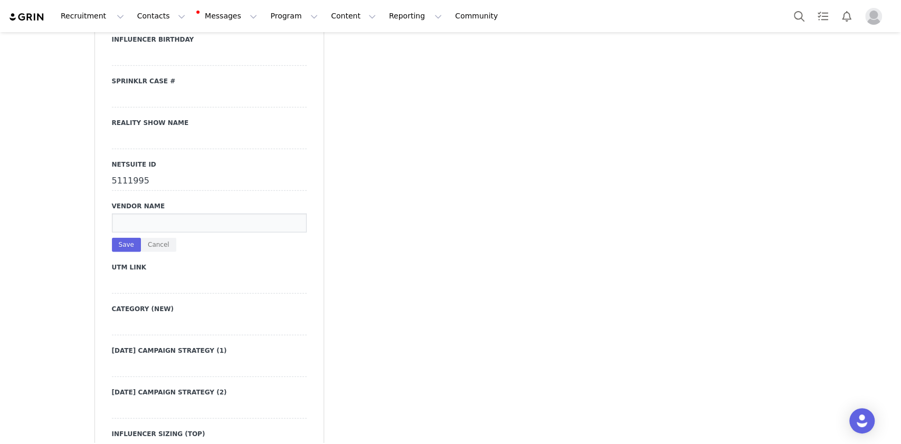
click at [144, 214] on input at bounding box center [209, 223] width 195 height 19
type input "MS MARKETING"
click at [121, 238] on button "Save" at bounding box center [126, 245] width 29 height 14
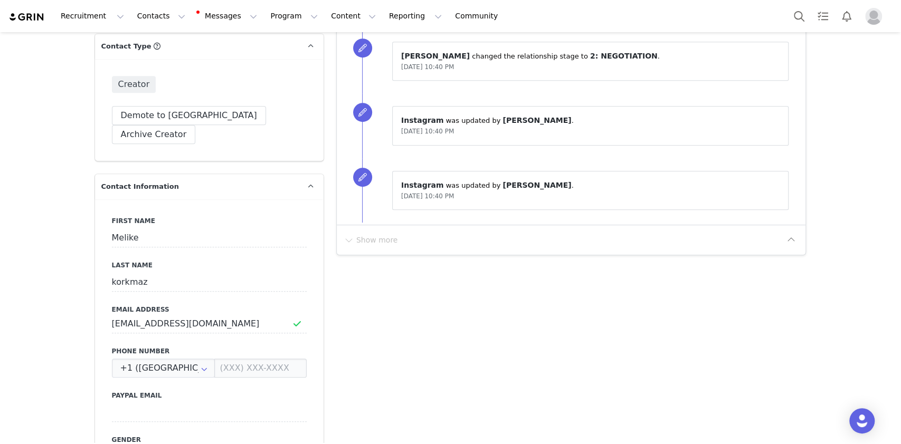
scroll to position [301, 0]
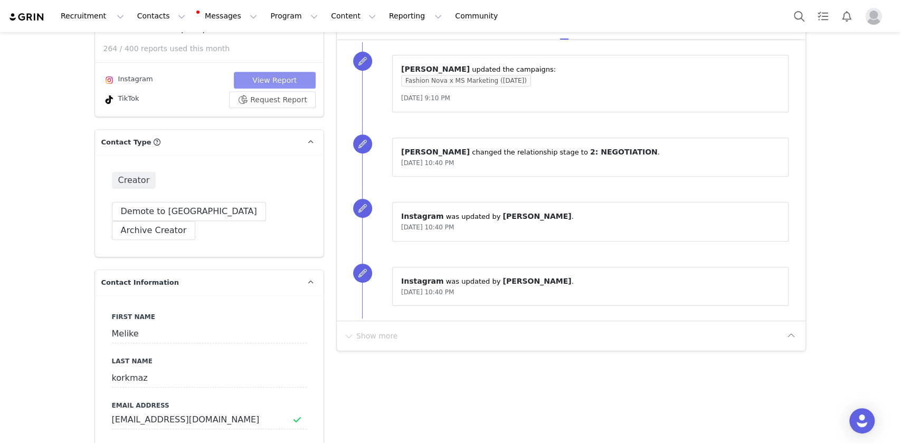
click at [290, 75] on button "View Report" at bounding box center [275, 80] width 82 height 17
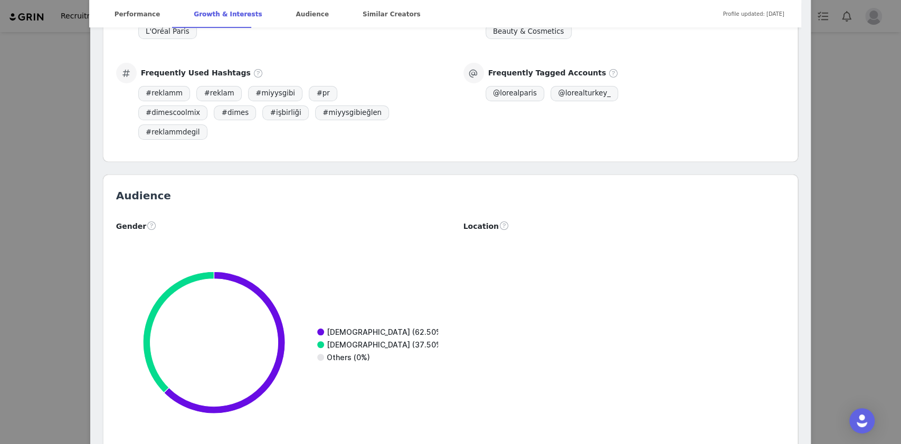
scroll to position [981, 0]
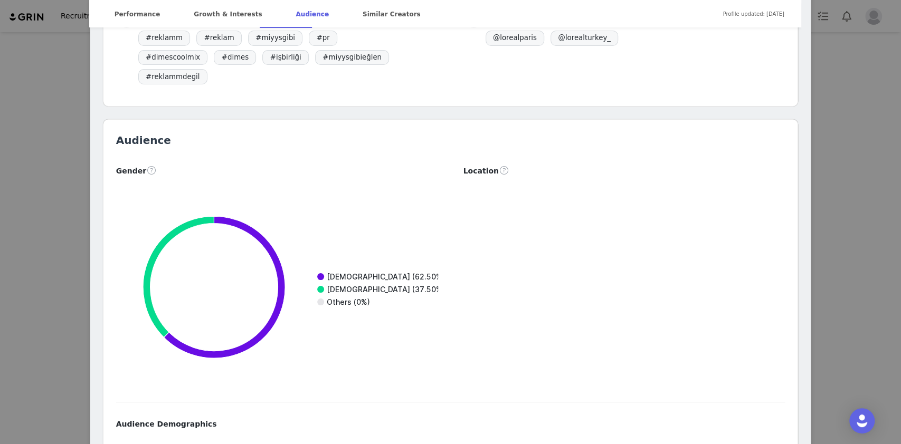
click at [26, 217] on div "Melike korkmaz Verified @melikekorkmaazzz 💌 melikekorkmaaazzz@gmail.com Locatio…" at bounding box center [450, 222] width 901 height 444
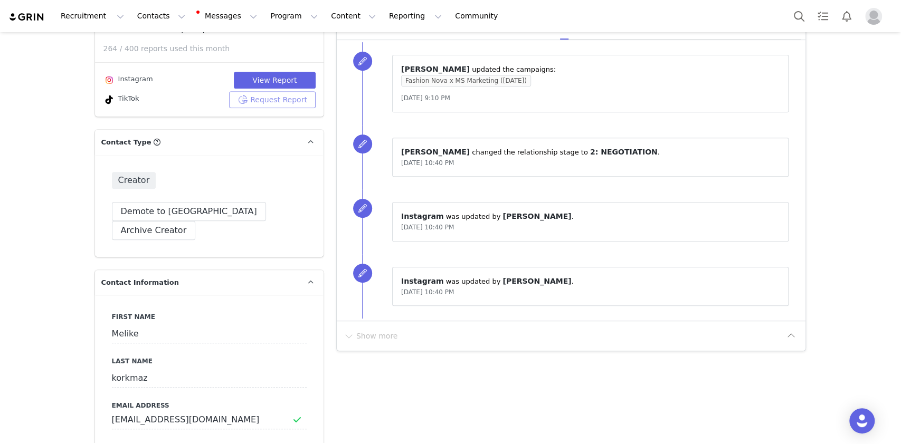
click at [247, 103] on button "Request Report" at bounding box center [272, 99] width 87 height 17
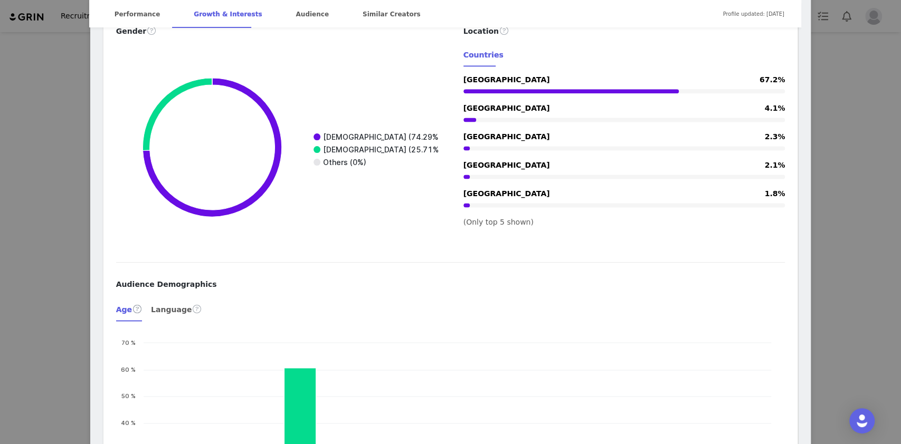
scroll to position [914, 0]
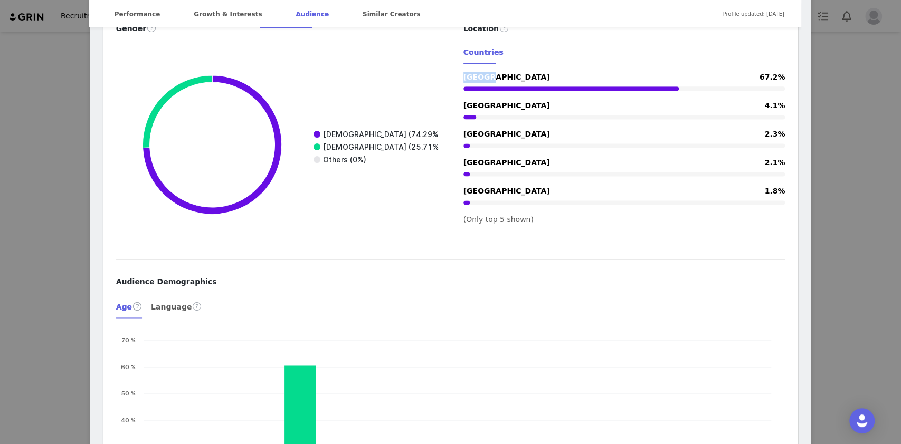
drag, startPoint x: 495, startPoint y: 77, endPoint x: 459, endPoint y: 78, distance: 36.4
click at [463, 78] on div "Turkey 67.2%" at bounding box center [624, 83] width 322 height 22
copy span "[GEOGRAPHIC_DATA]"
click at [867, 93] on div "melike @melikeekorkmaaz ig: melikekorkmaazzz 💌 melikekorkmaaazzz@gmail.com Loca…" at bounding box center [450, 222] width 901 height 444
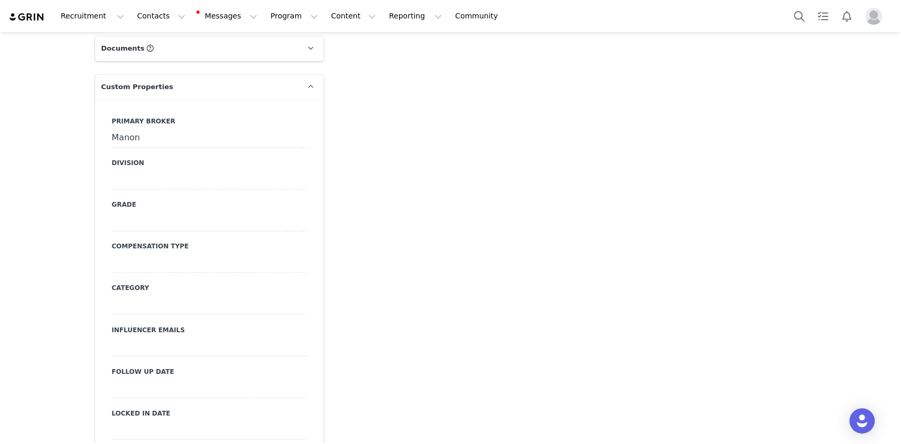
scroll to position [1055, 0]
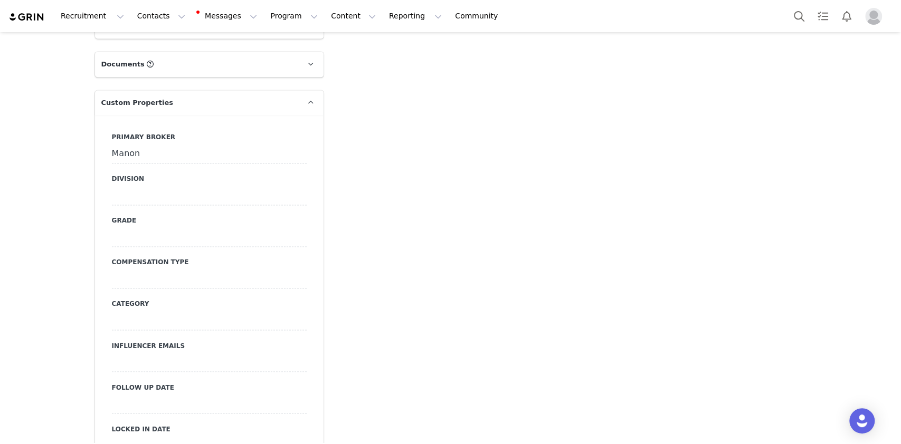
click at [153, 186] on div at bounding box center [209, 195] width 195 height 19
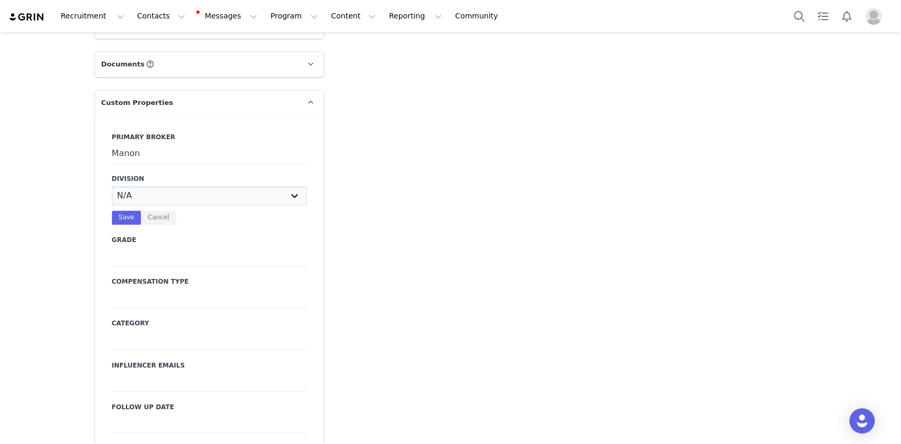
drag, startPoint x: 153, startPoint y: 174, endPoint x: 150, endPoint y: 185, distance: 10.9
click at [153, 186] on select "N/A NOVA BEAUTY Womens Curve Mens Promo Nova Kids Maven Beauty Bombshell" at bounding box center [209, 195] width 195 height 19
select select "Womens"
click at [112, 186] on select "N/A NOVA BEAUTY Womens Curve Mens Promo Nova Kids Maven Beauty Bombshell" at bounding box center [209, 195] width 195 height 19
click at [119, 189] on div "N/A NOVA BEAUTY Womens Curve Mens Promo Nova Kids Maven Beauty Bombshell Save C…" at bounding box center [209, 205] width 195 height 39
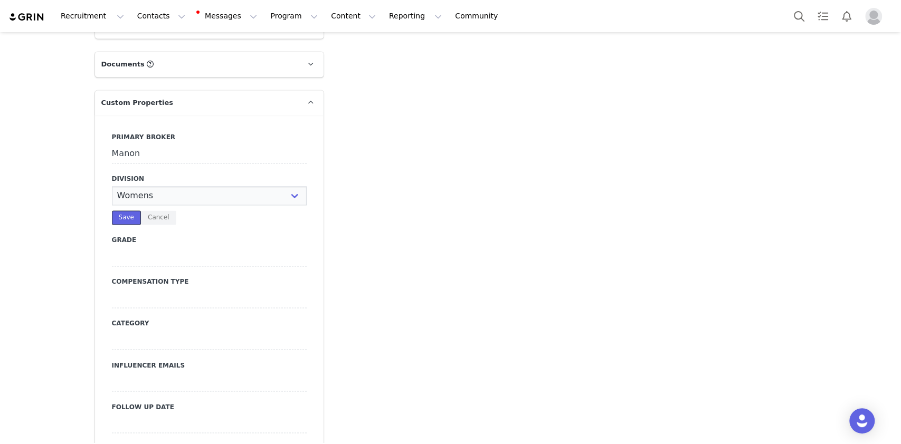
click at [122, 211] on button "Save" at bounding box center [126, 218] width 29 height 14
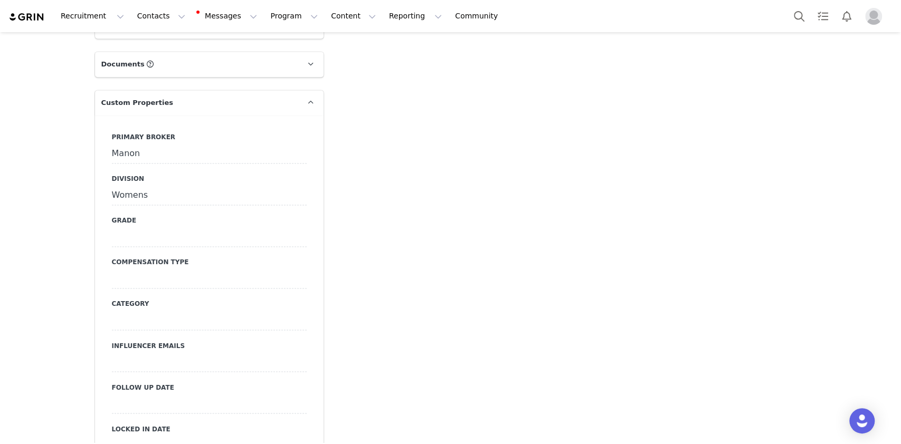
click at [154, 270] on div at bounding box center [209, 279] width 195 height 19
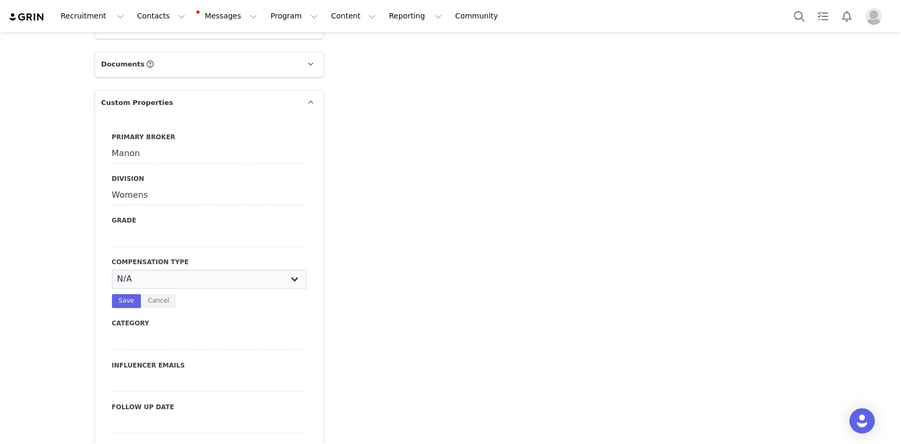
drag, startPoint x: 154, startPoint y: 260, endPoint x: 153, endPoint y: 265, distance: 5.8
click at [154, 270] on select "N/A Paid Post for Product" at bounding box center [209, 279] width 195 height 19
select select "Paid"
click at [112, 270] on select "N/A Paid Post for Product" at bounding box center [209, 279] width 195 height 19
click at [118, 294] on button "Save" at bounding box center [126, 301] width 29 height 14
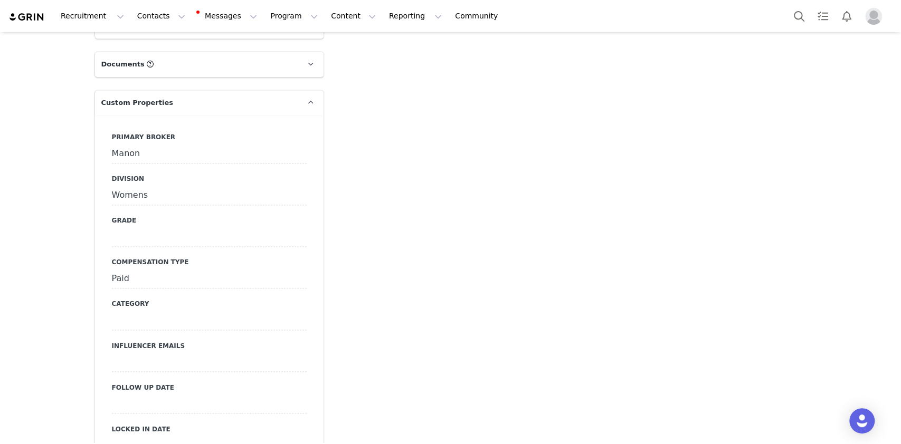
scroll to position [1125, 0]
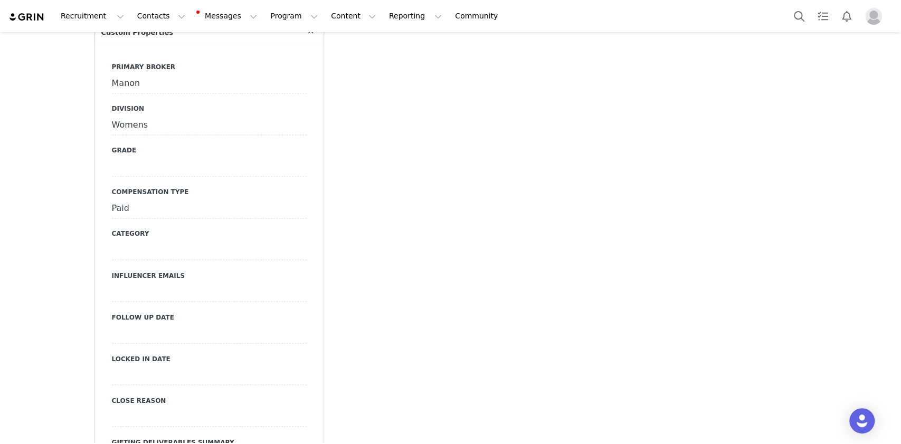
click at [179, 324] on div at bounding box center [209, 333] width 195 height 19
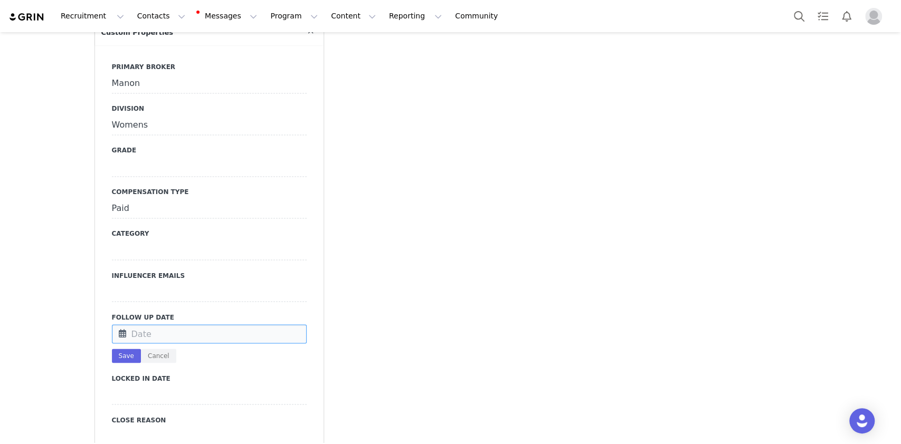
click at [179, 324] on input "text" at bounding box center [209, 333] width 195 height 19
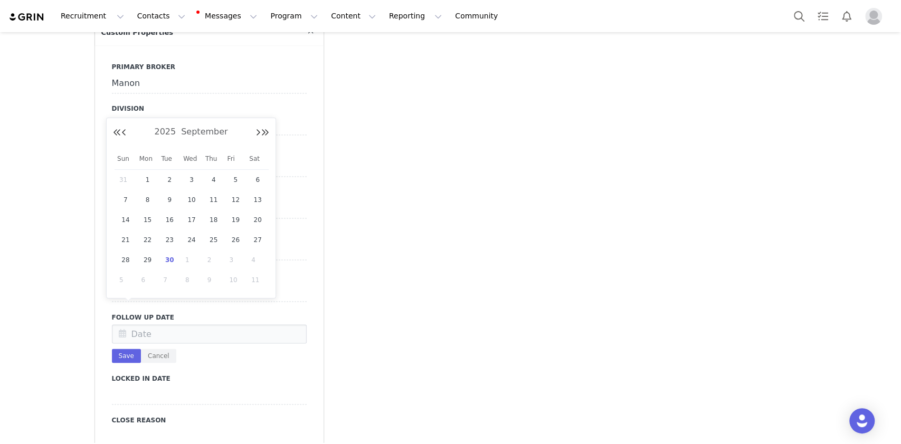
click at [171, 386] on div at bounding box center [209, 395] width 195 height 19
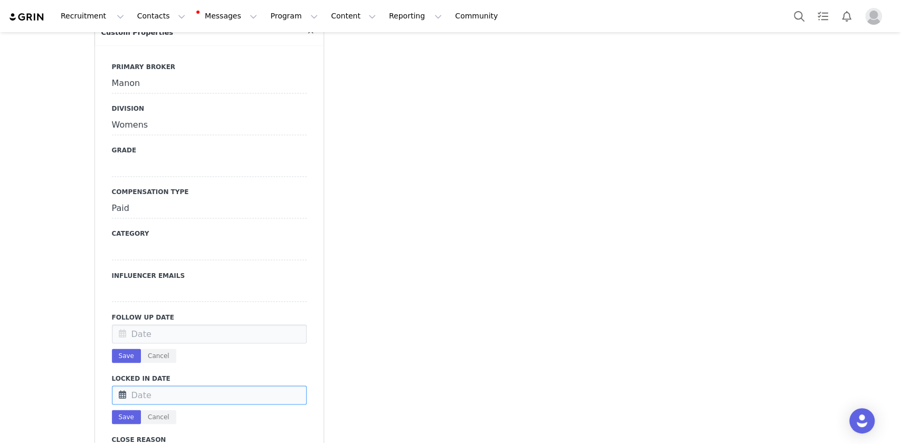
click at [170, 386] on input "text" at bounding box center [209, 395] width 195 height 19
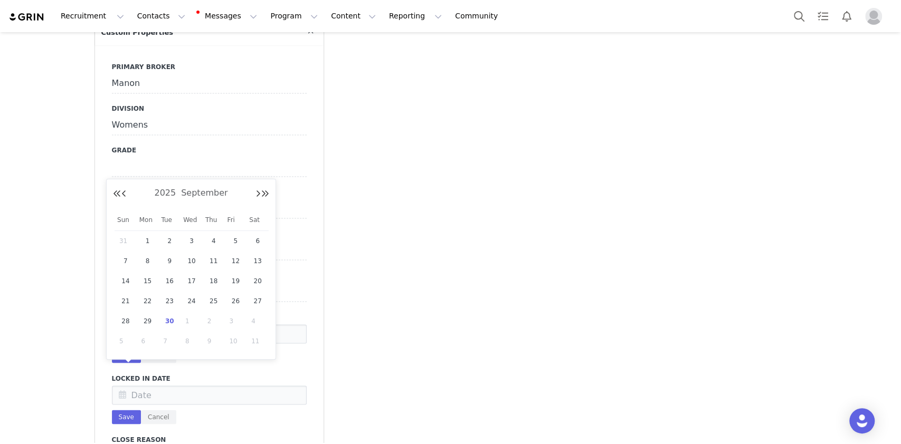
click at [169, 319] on span "30" at bounding box center [169, 321] width 13 height 13
type input "Sep 30 2025"
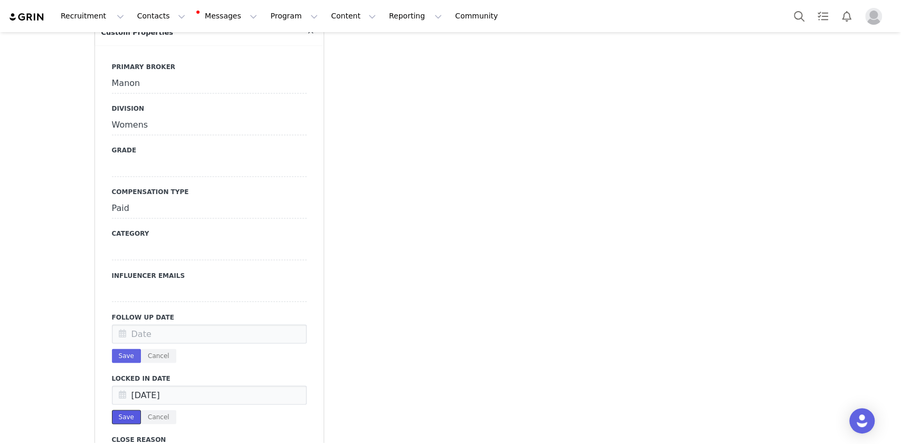
click at [119, 410] on button "Save" at bounding box center [126, 417] width 29 height 14
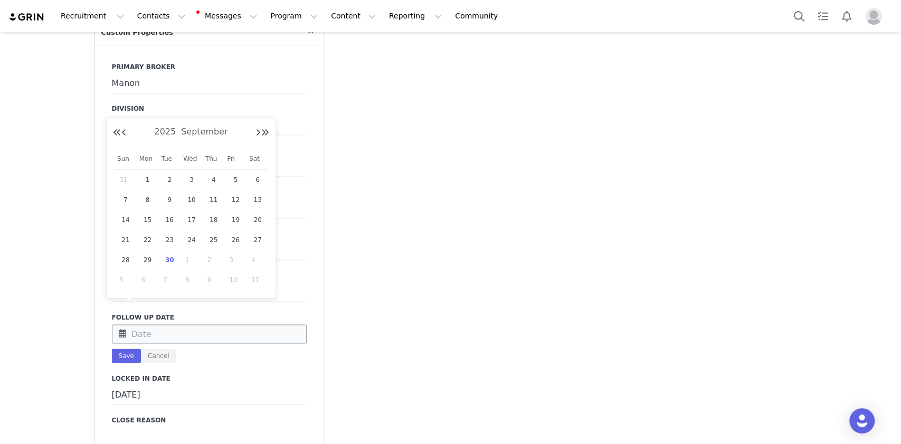
click at [135, 324] on input "text" at bounding box center [209, 333] width 195 height 19
click at [243, 374] on label "Locked In Date" at bounding box center [209, 378] width 195 height 9
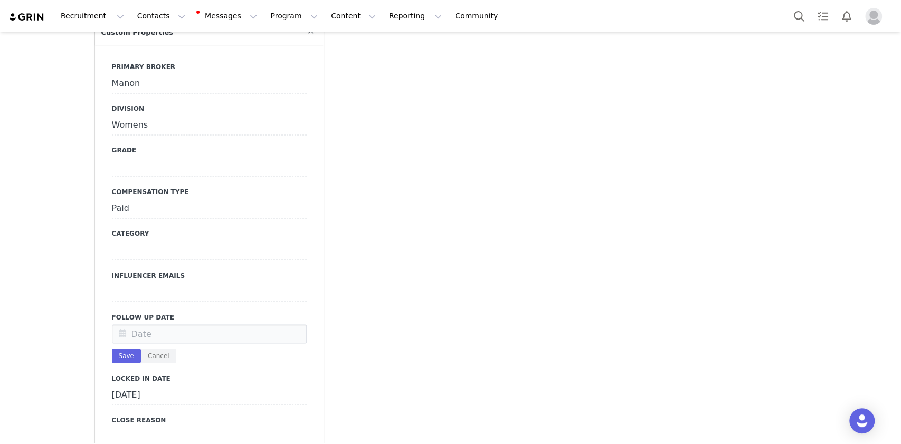
click at [133, 386] on div "September 30th, 2025" at bounding box center [209, 395] width 195 height 19
click at [180, 386] on input "Sep 30 2025" at bounding box center [209, 395] width 195 height 19
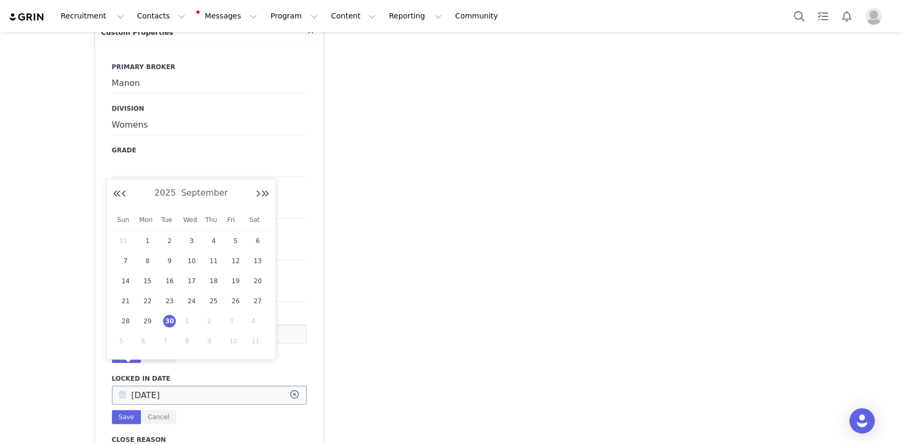
click at [293, 386] on icon at bounding box center [294, 395] width 19 height 19
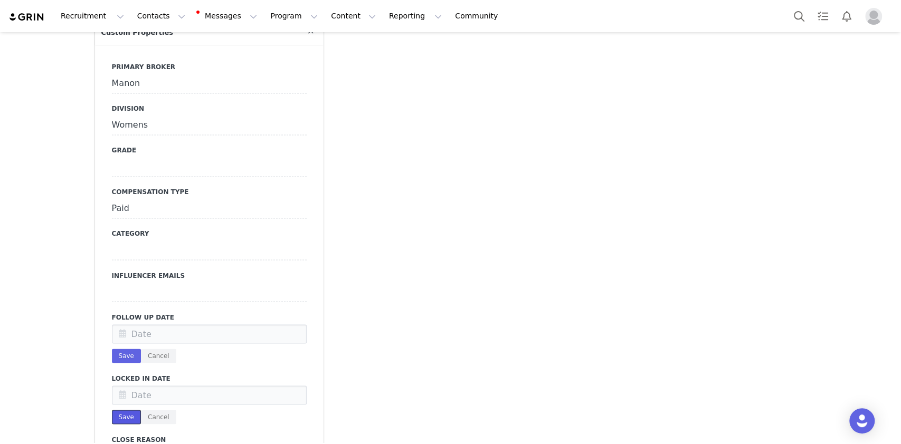
click at [113, 410] on button "Save" at bounding box center [126, 417] width 29 height 14
click at [152, 324] on input "text" at bounding box center [209, 333] width 195 height 19
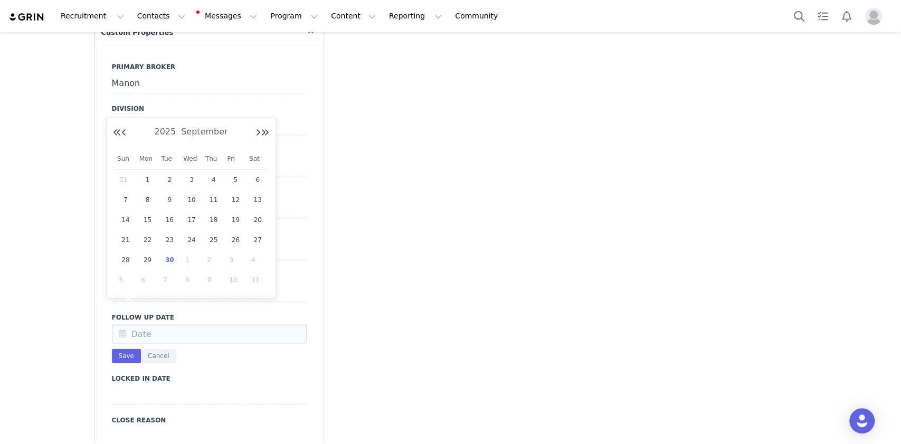
click at [167, 259] on span "30" at bounding box center [169, 260] width 13 height 13
type input "Sep 30 2025"
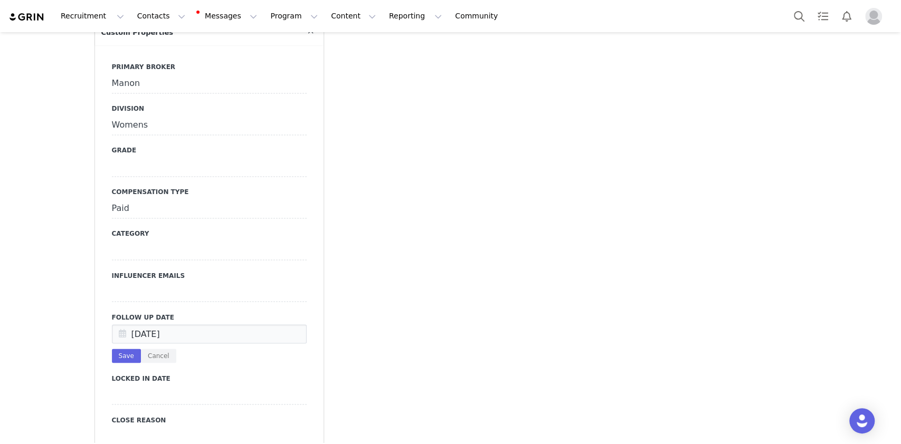
click at [117, 349] on button "Save" at bounding box center [126, 356] width 29 height 14
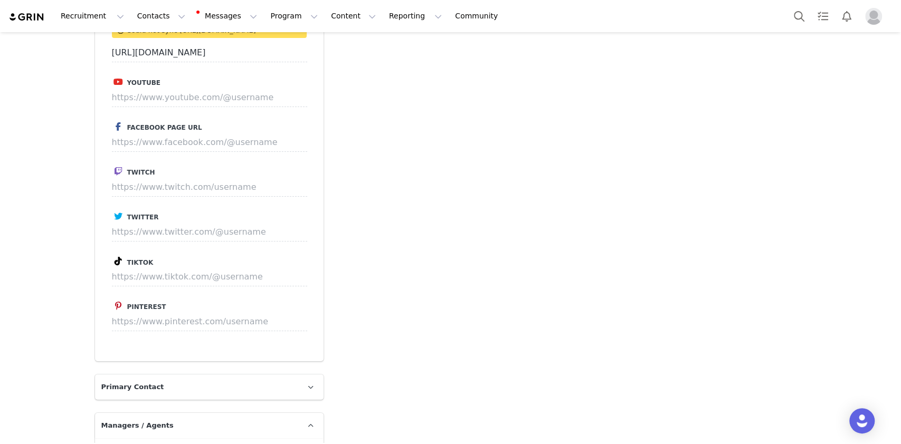
scroll to position [2392, 0]
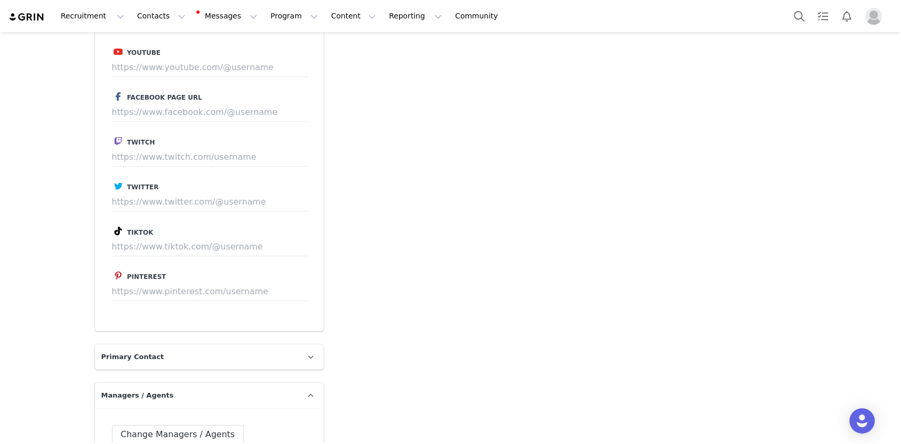
drag, startPoint x: 148, startPoint y: 148, endPoint x: 148, endPoint y: 165, distance: 17.4
click at [148, 157] on div "Instagram We attempted to sync this contacts Instagram account but failed, you …" at bounding box center [209, 144] width 228 height 375
click at [148, 237] on input at bounding box center [209, 246] width 195 height 19
paste input "lizikoniadzee"
type input "[URL][DOMAIN_NAME]"
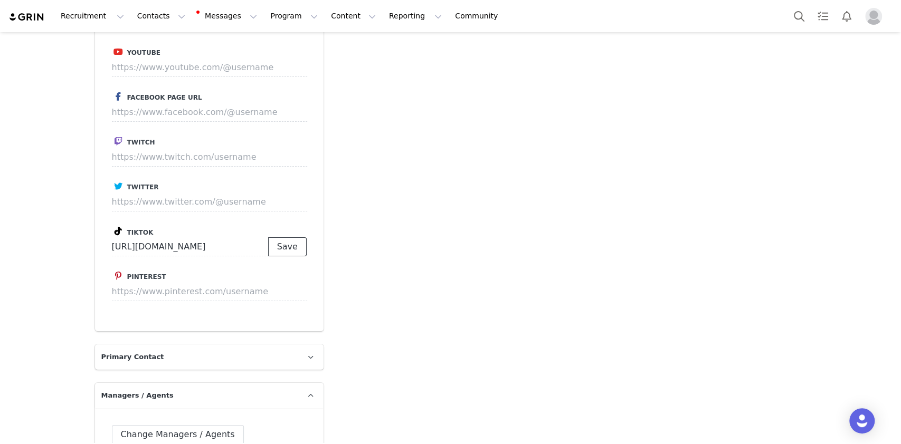
click at [274, 237] on button "Save" at bounding box center [287, 246] width 39 height 19
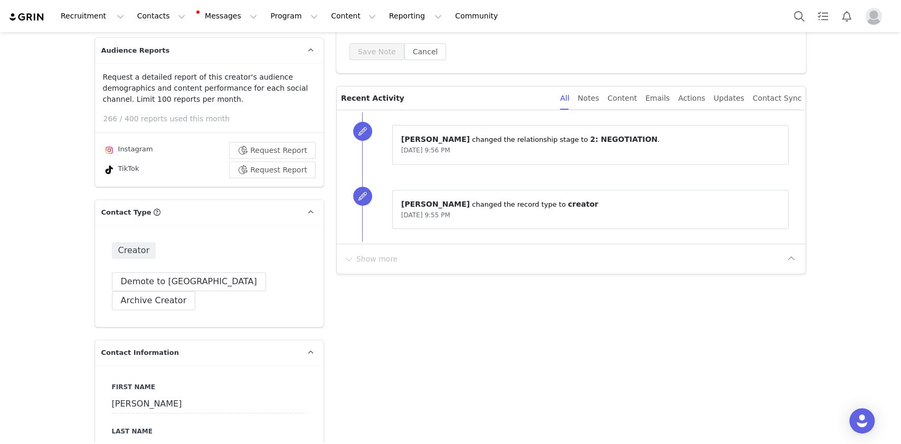
scroll to position [0, 0]
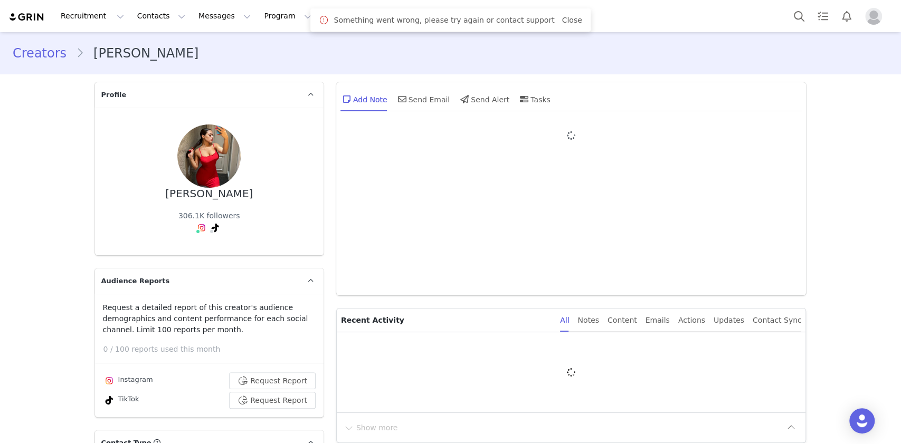
type input "+995 ([US_STATE])"
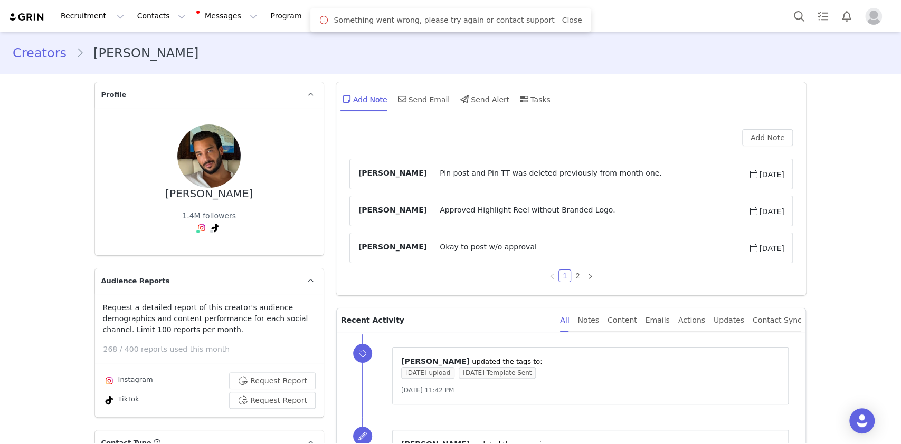
type input "+971 ([GEOGRAPHIC_DATA])"
